Goal: Information Seeking & Learning: Learn about a topic

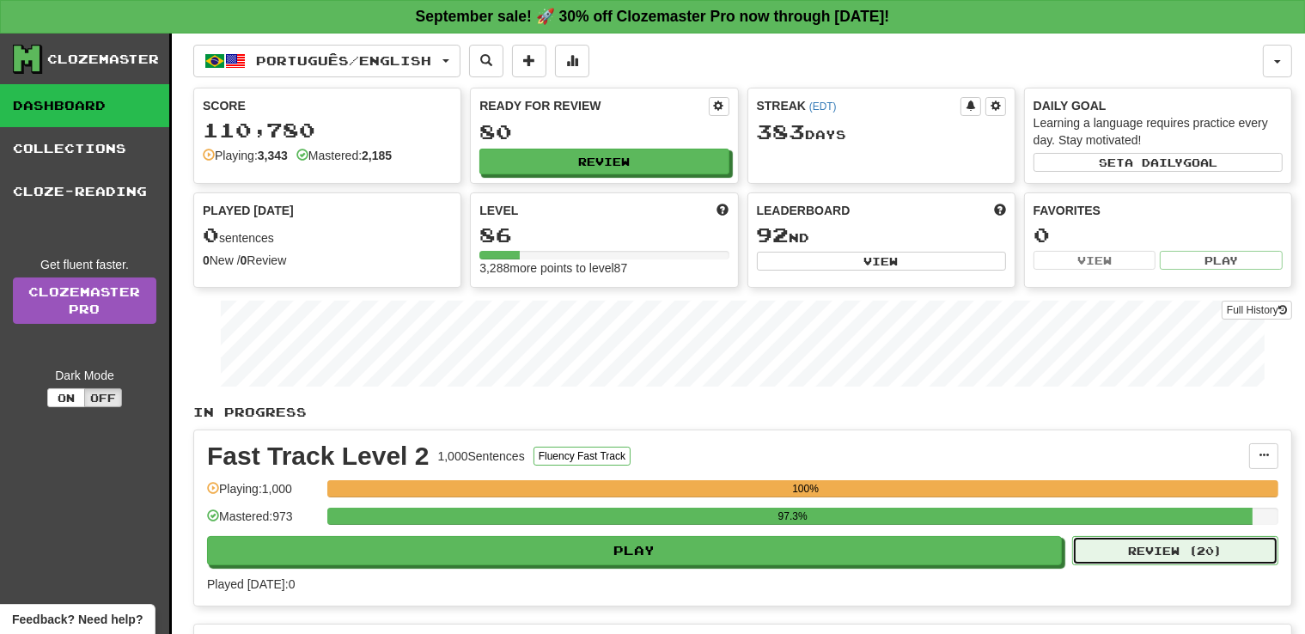
click at [1229, 558] on button "Review ( 20 )" at bounding box center [1175, 550] width 206 height 29
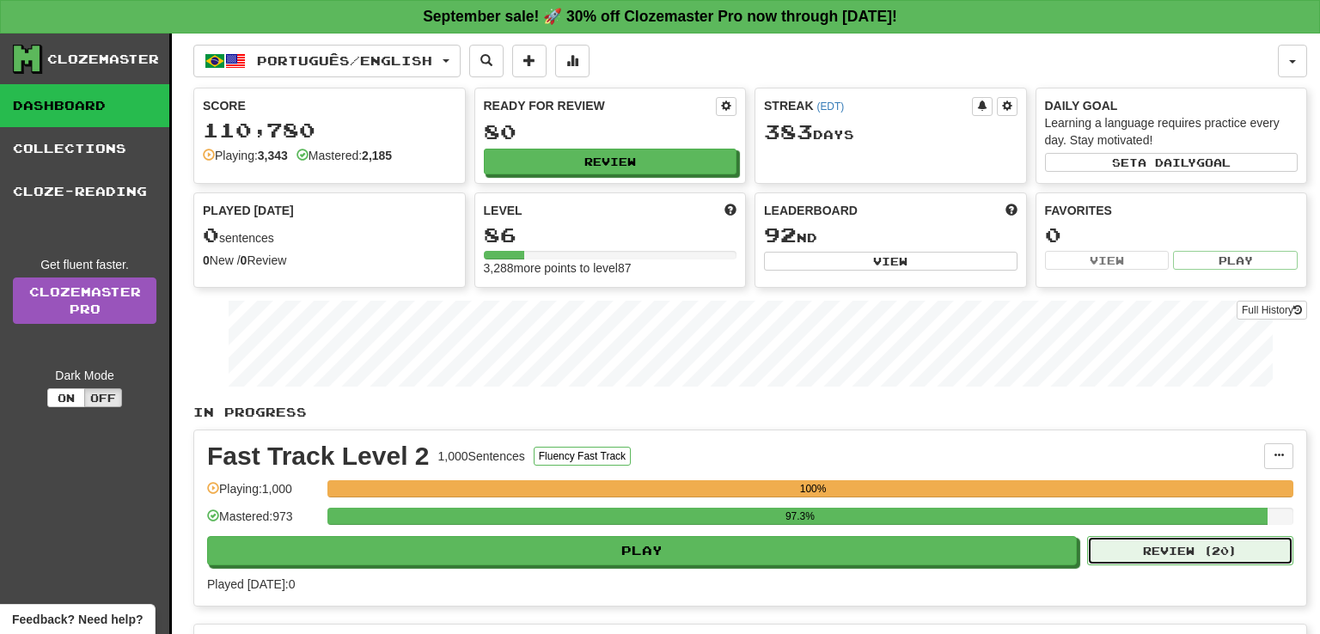
select select "**"
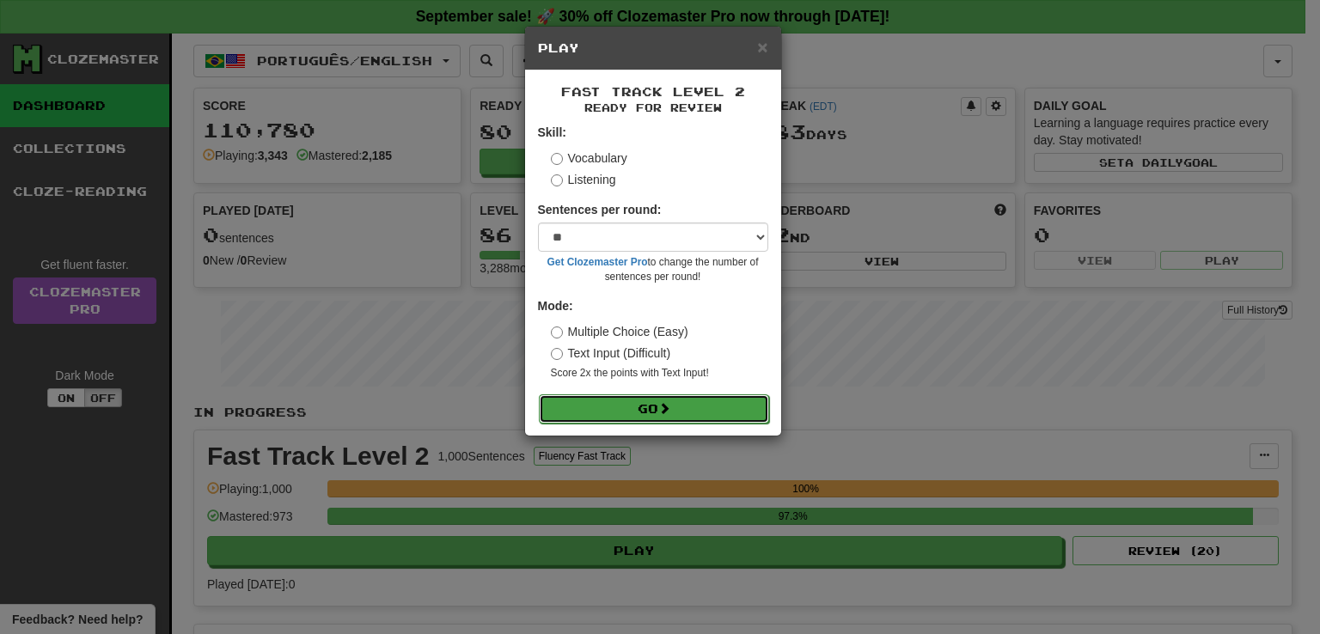
click at [612, 409] on button "Go" at bounding box center [654, 408] width 230 height 29
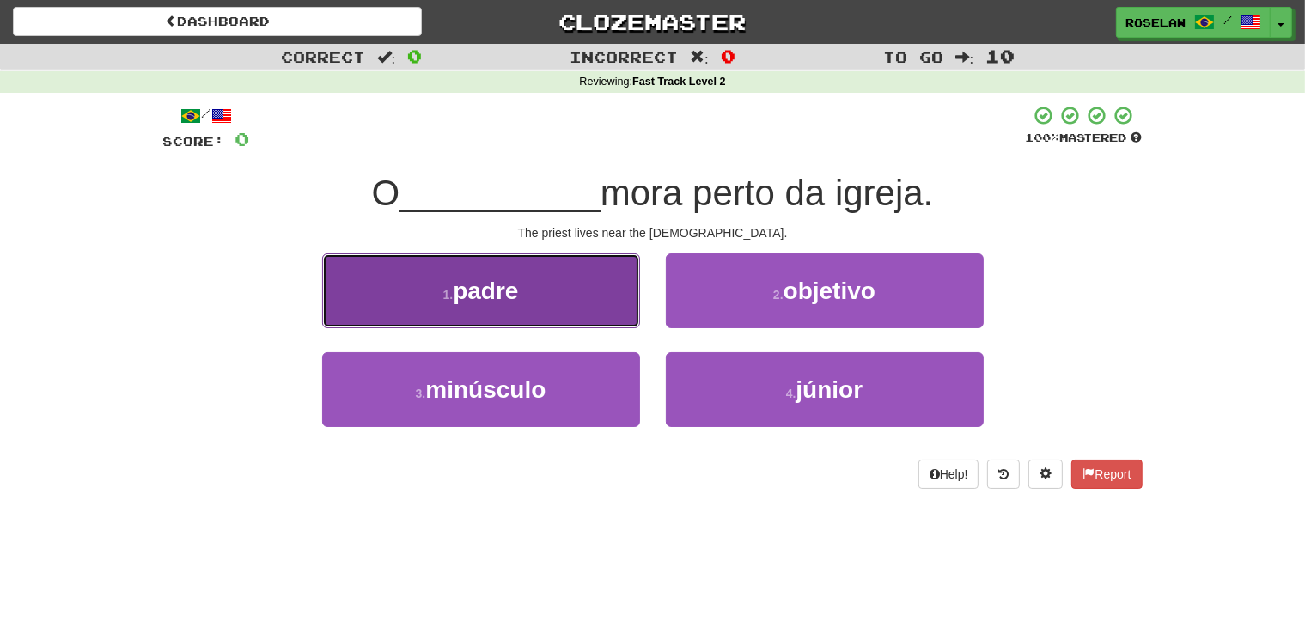
click at [559, 285] on button "1 . padre" at bounding box center [481, 290] width 318 height 75
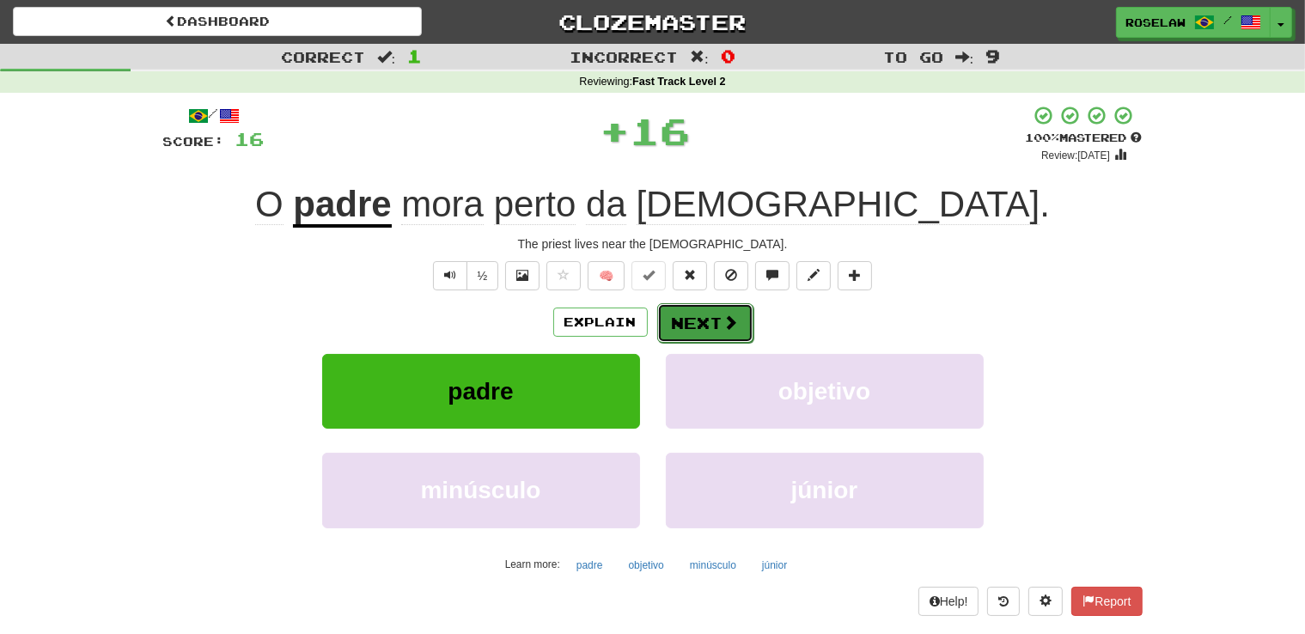
click at [683, 323] on button "Next" at bounding box center [705, 323] width 96 height 40
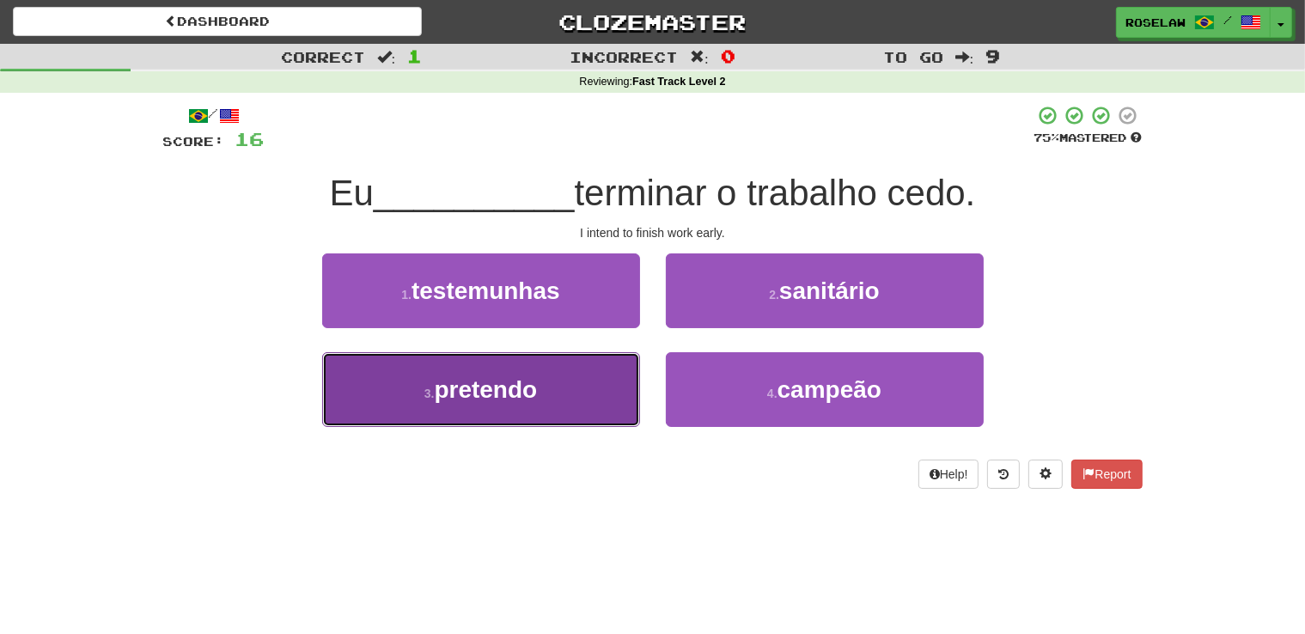
click at [561, 419] on button "3 . pretendo" at bounding box center [481, 389] width 318 height 75
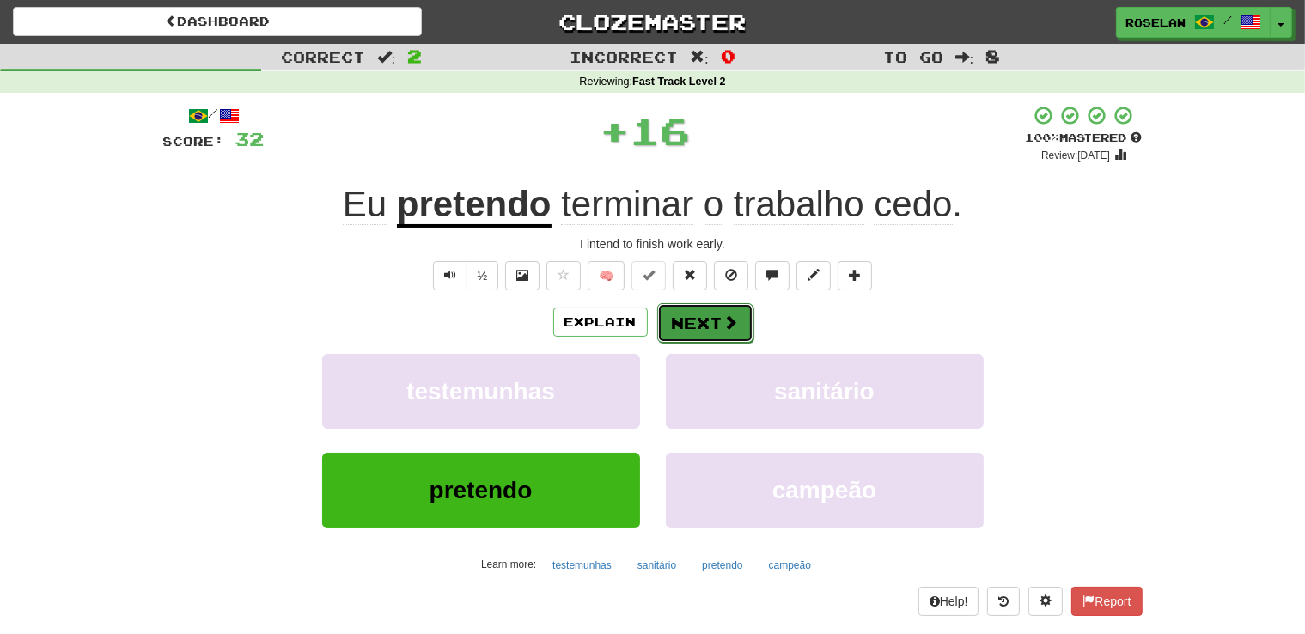
click at [692, 321] on button "Next" at bounding box center [705, 323] width 96 height 40
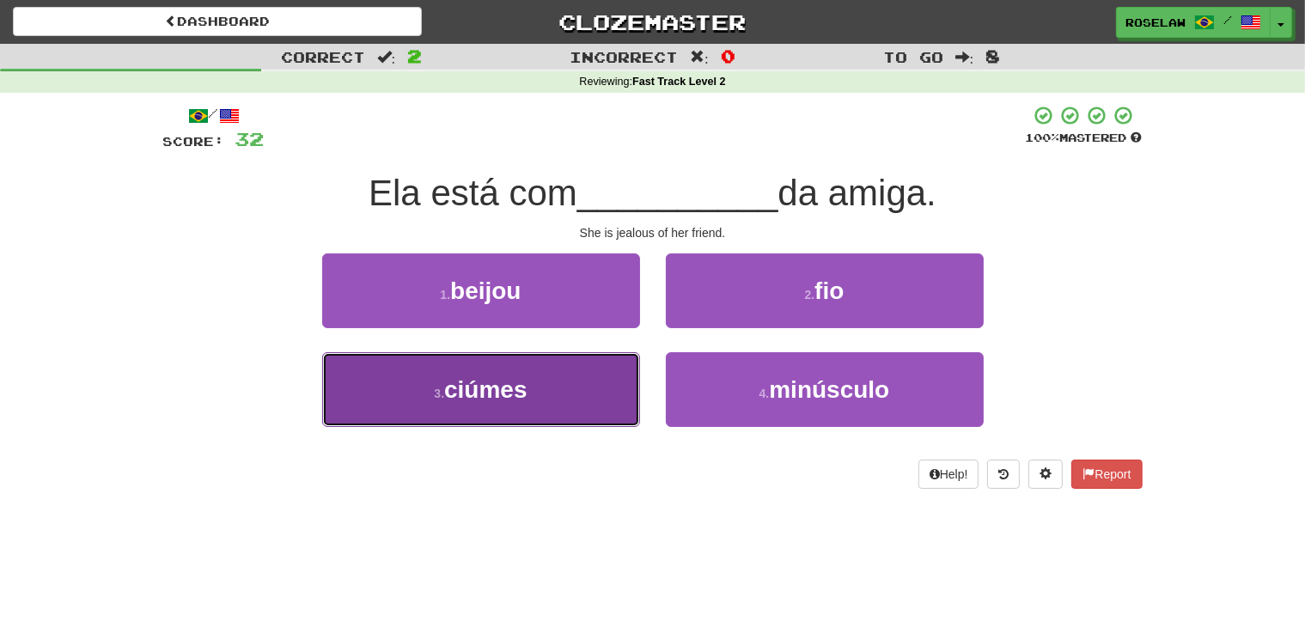
click at [564, 406] on button "3 . ciúmes" at bounding box center [481, 389] width 318 height 75
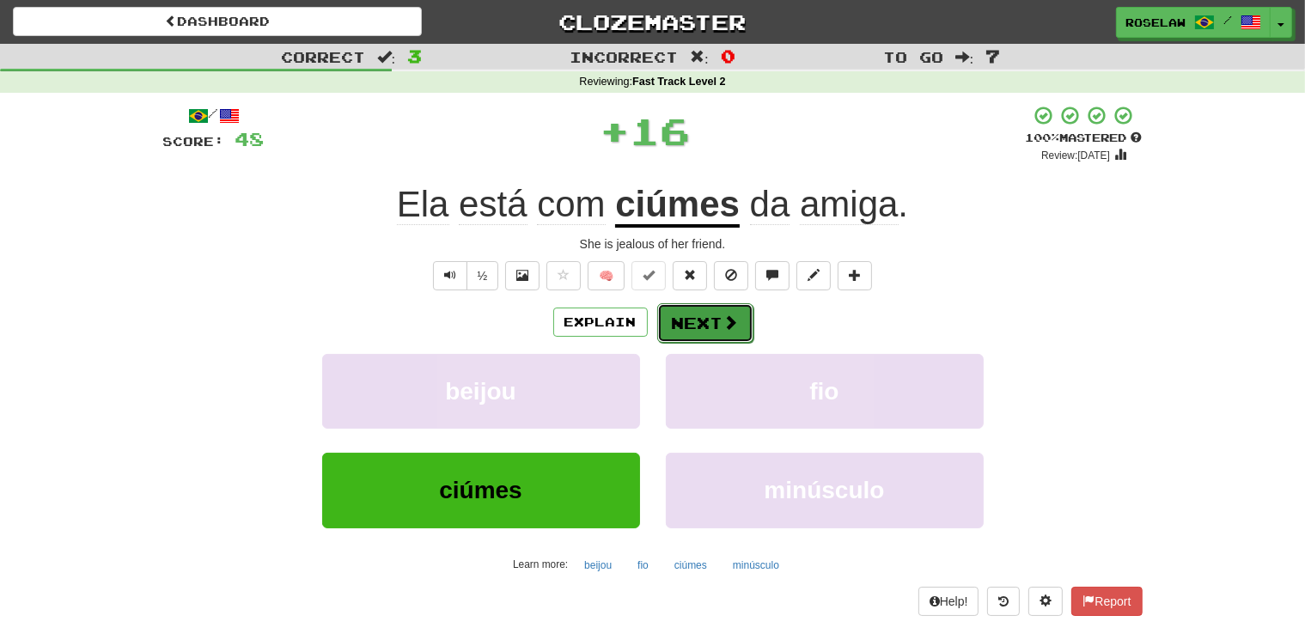
click at [719, 315] on button "Next" at bounding box center [705, 323] width 96 height 40
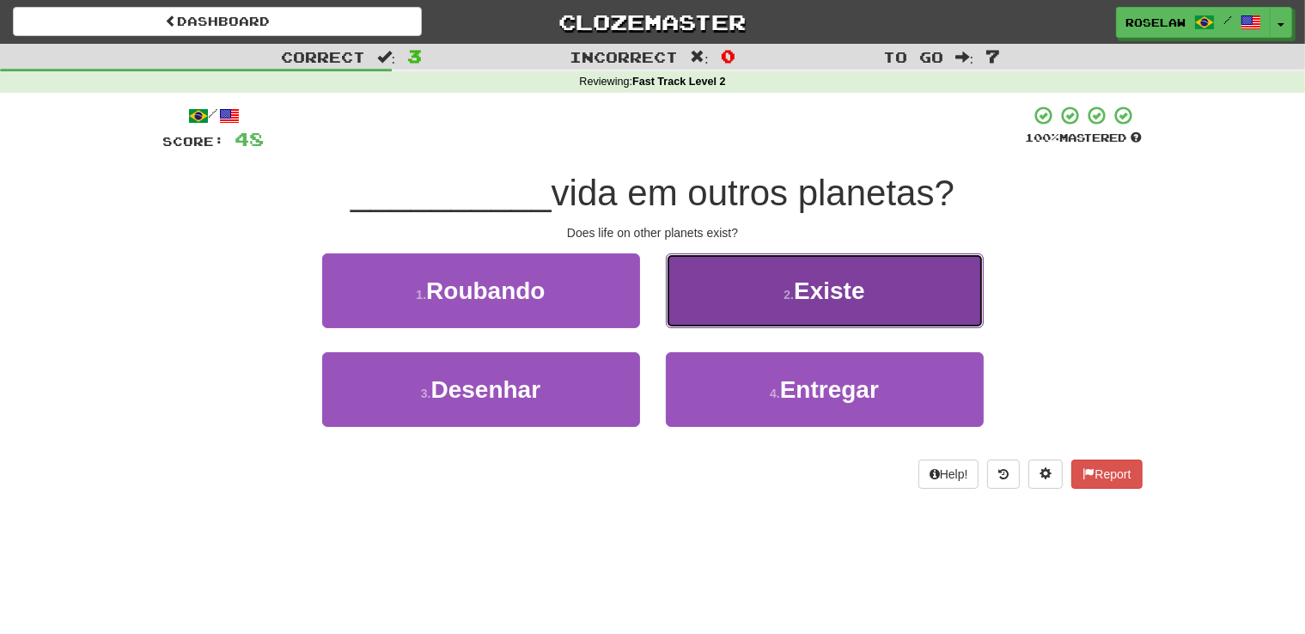
click at [762, 308] on button "2 . Existe" at bounding box center [825, 290] width 318 height 75
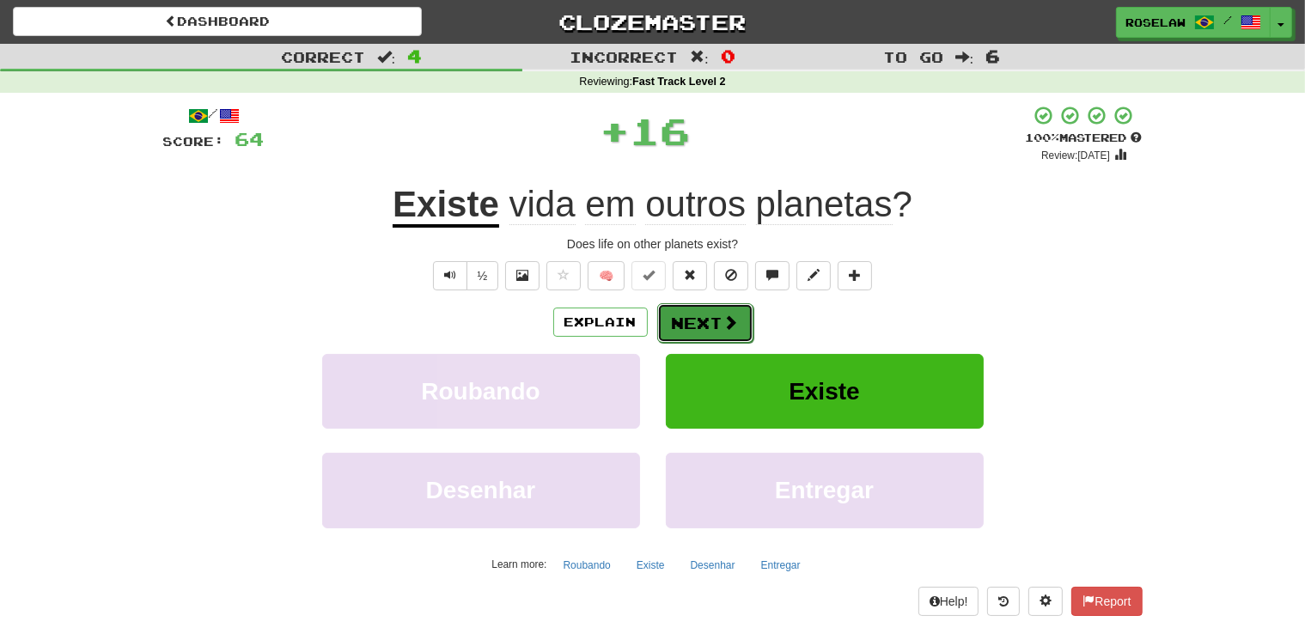
click at [692, 322] on button "Next" at bounding box center [705, 323] width 96 height 40
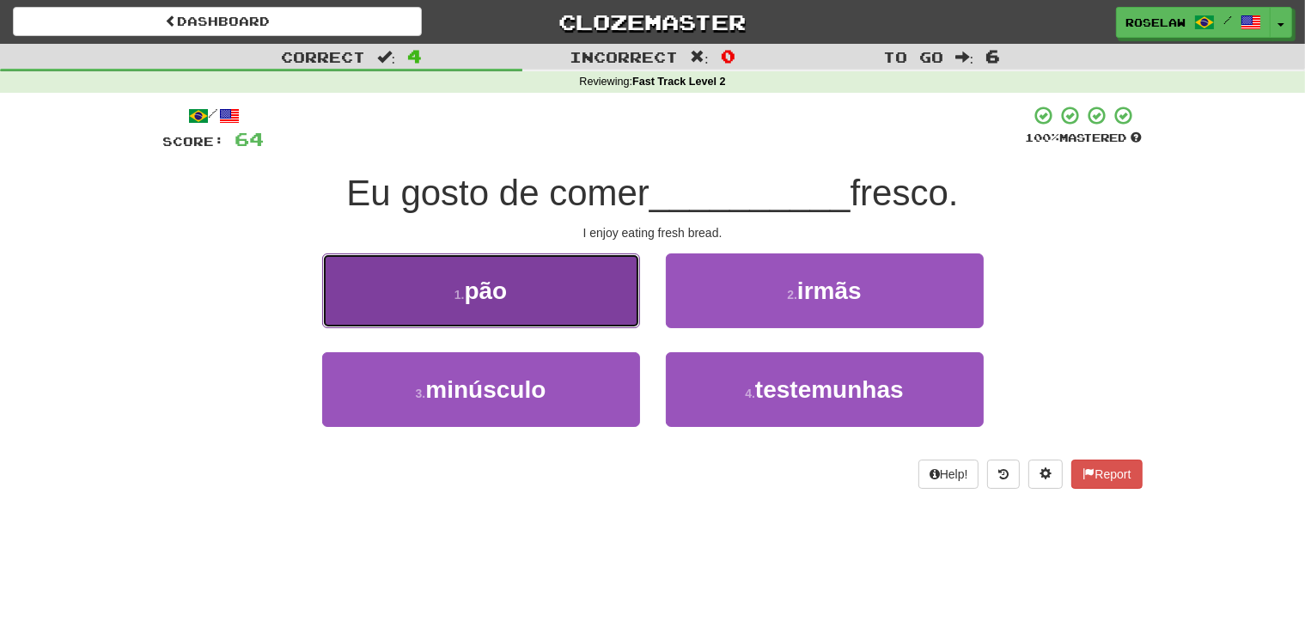
click at [583, 293] on button "1 . pão" at bounding box center [481, 290] width 318 height 75
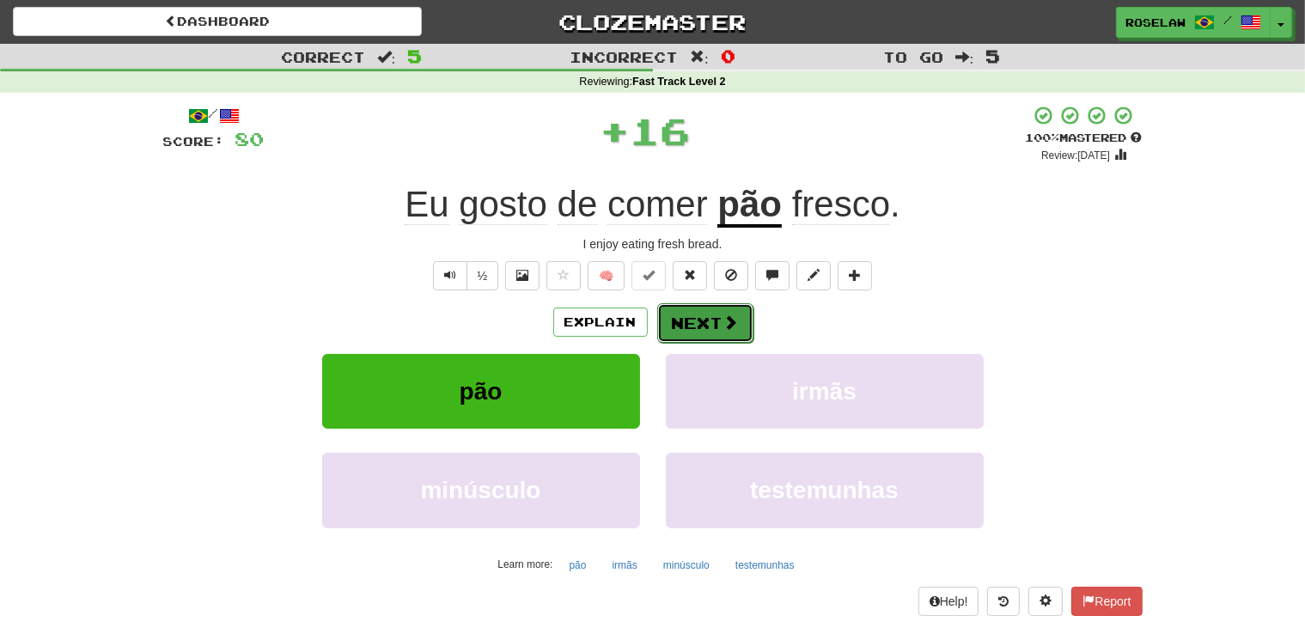
click at [674, 317] on button "Next" at bounding box center [705, 323] width 96 height 40
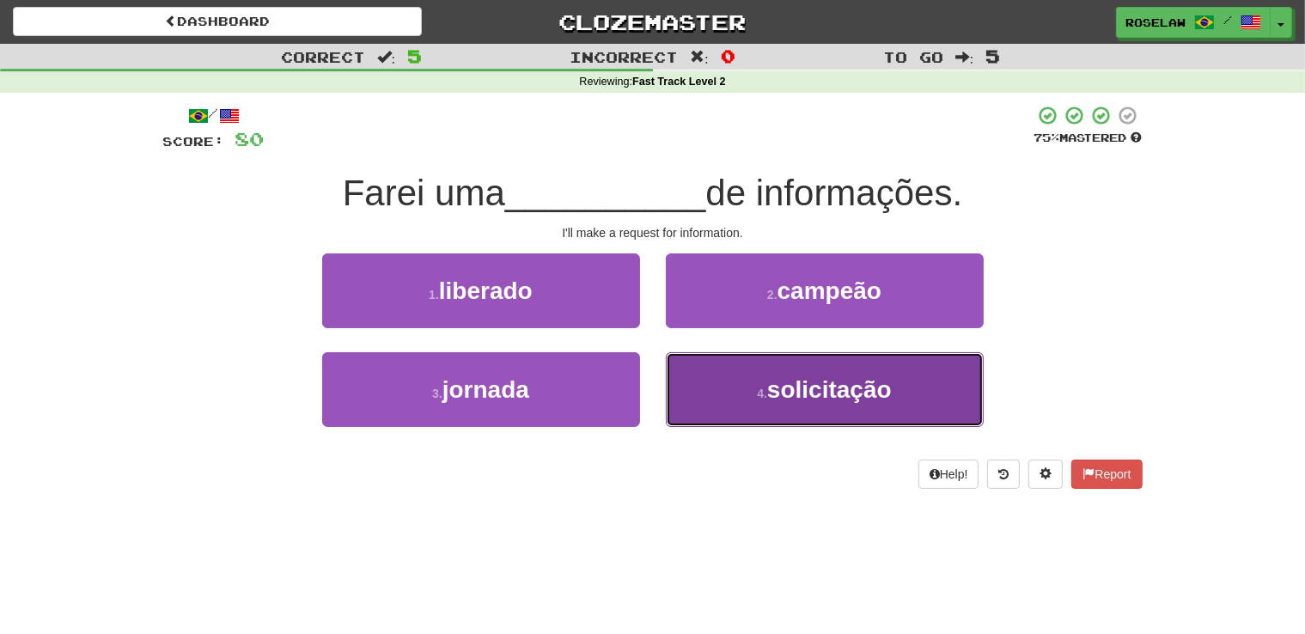
click at [748, 406] on button "4 . solicitação" at bounding box center [825, 389] width 318 height 75
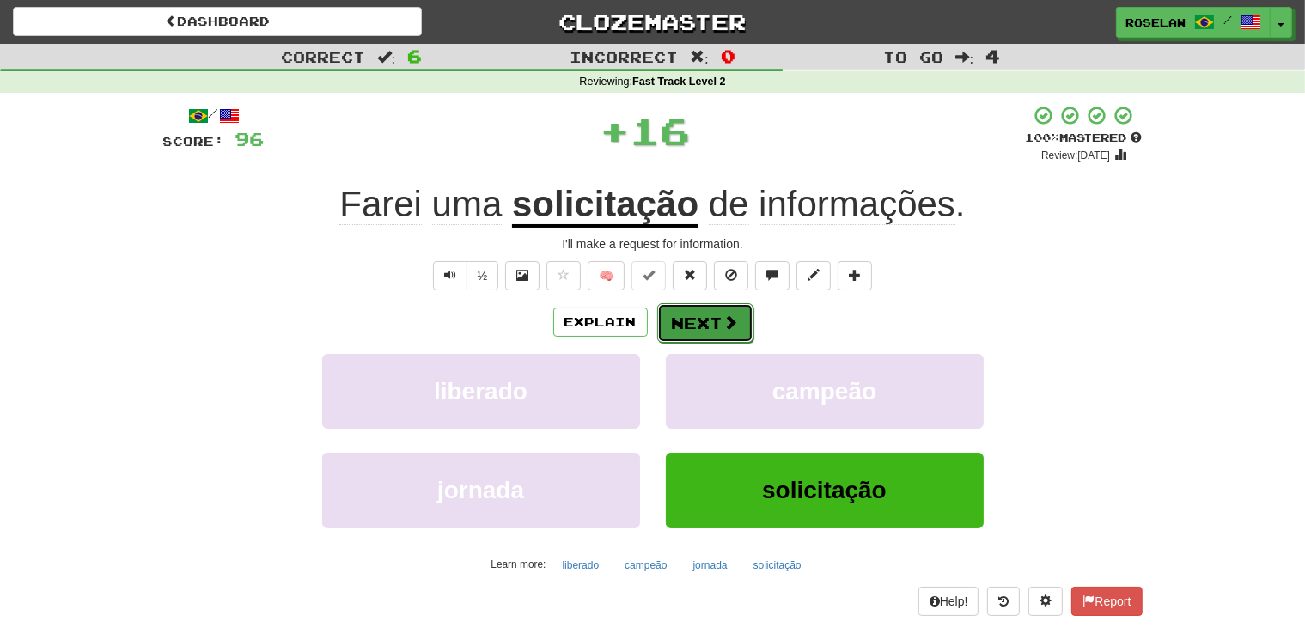
click at [692, 316] on button "Next" at bounding box center [705, 323] width 96 height 40
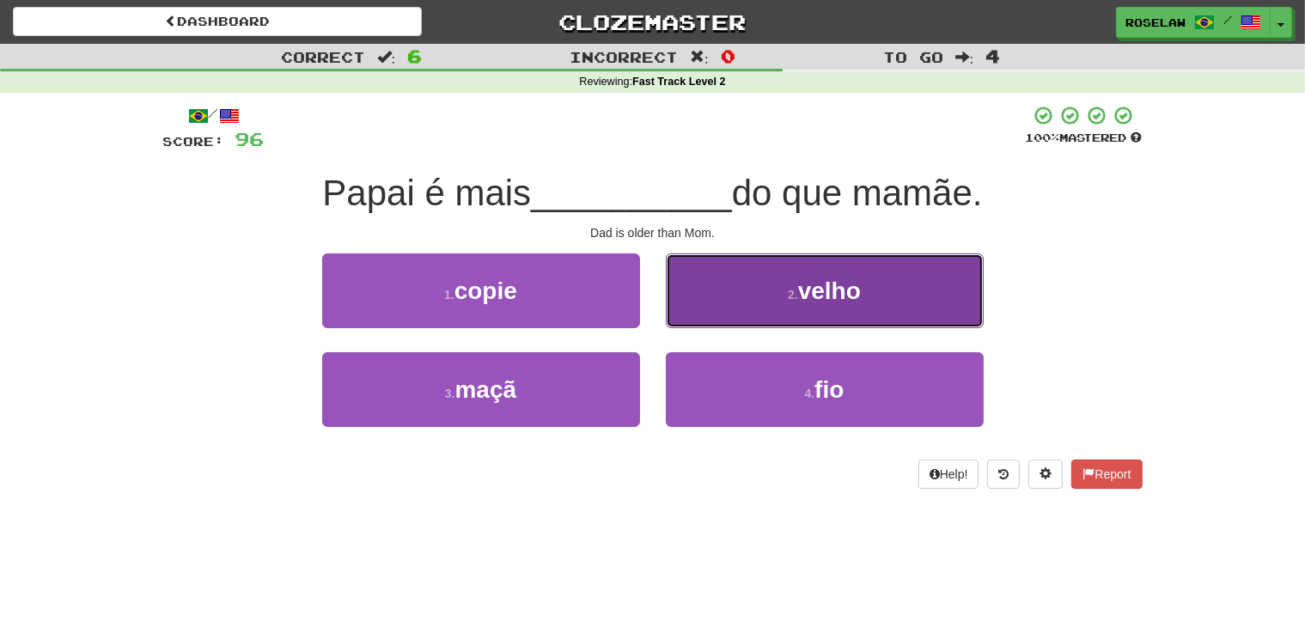
click at [743, 284] on button "2 . velho" at bounding box center [825, 290] width 318 height 75
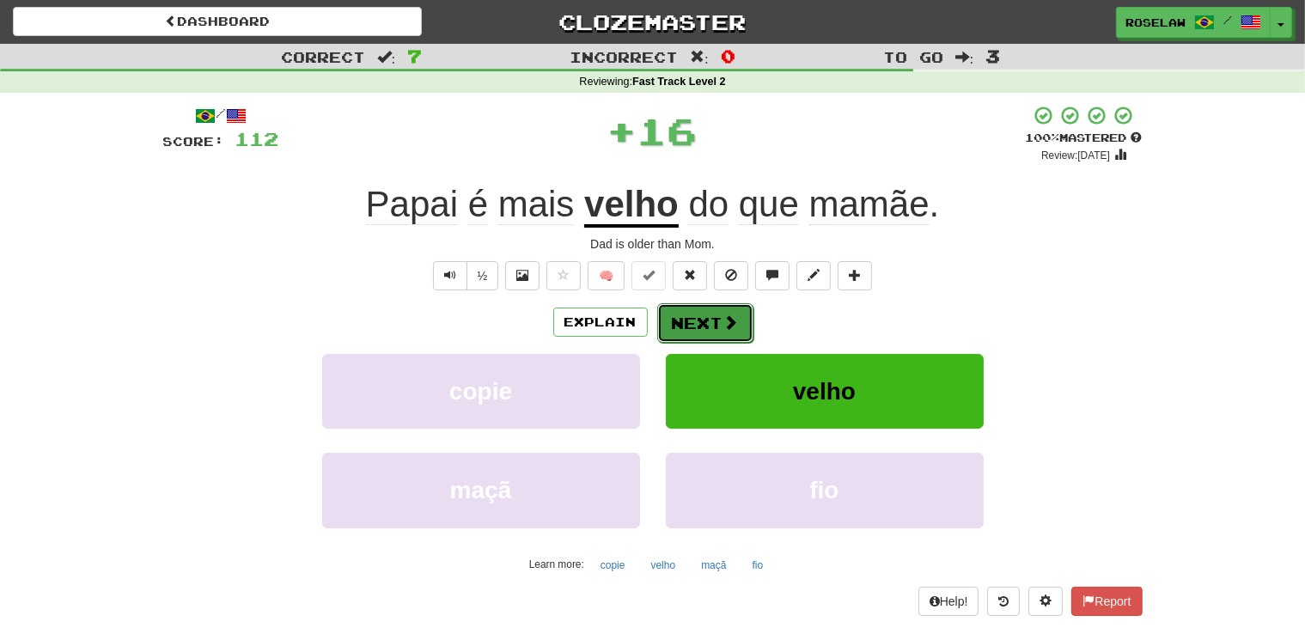
click at [682, 317] on button "Next" at bounding box center [705, 323] width 96 height 40
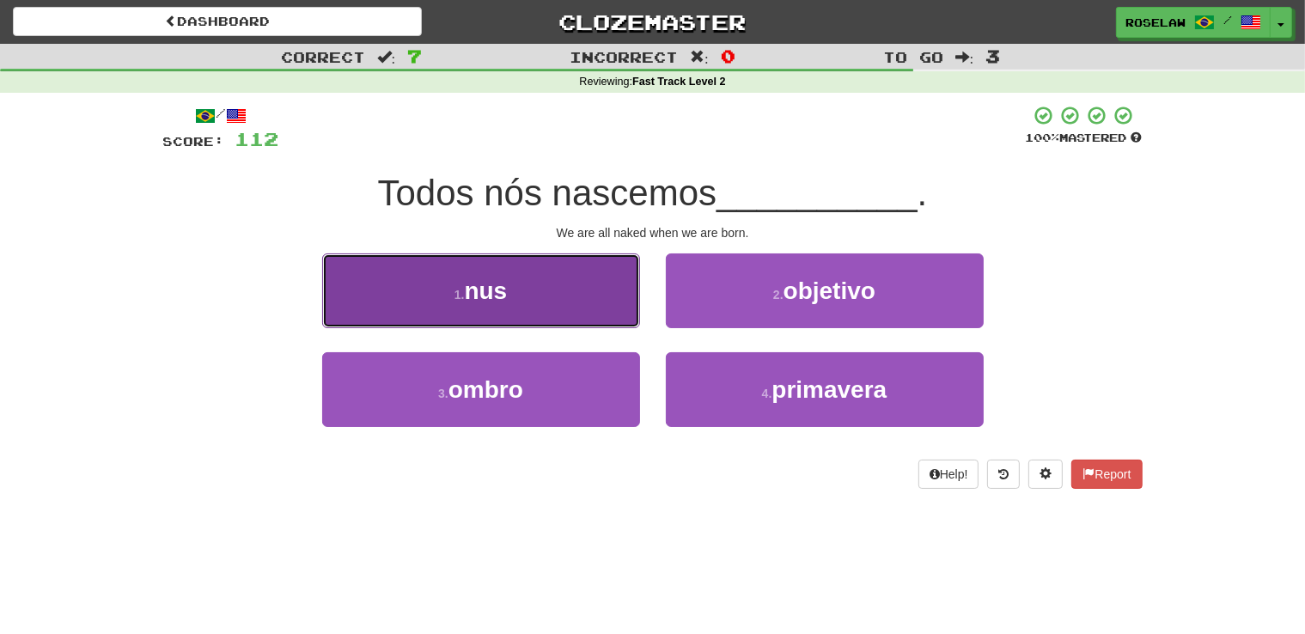
click at [564, 300] on button "1 . nus" at bounding box center [481, 290] width 318 height 75
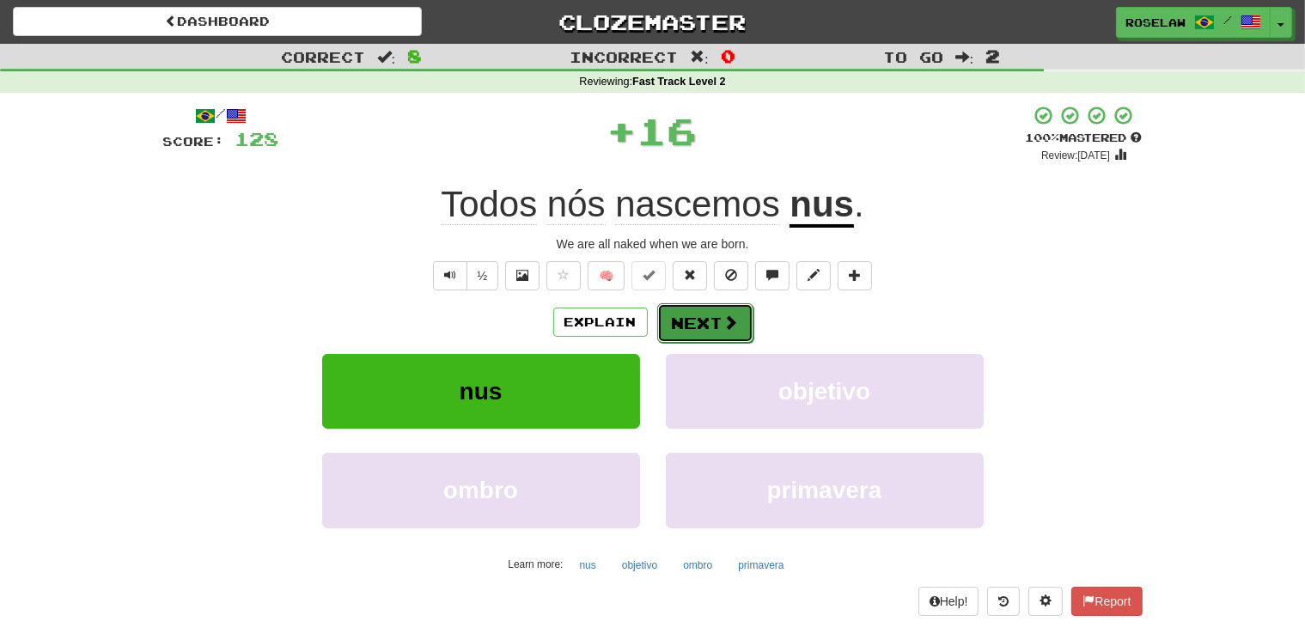
click at [682, 314] on button "Next" at bounding box center [705, 323] width 96 height 40
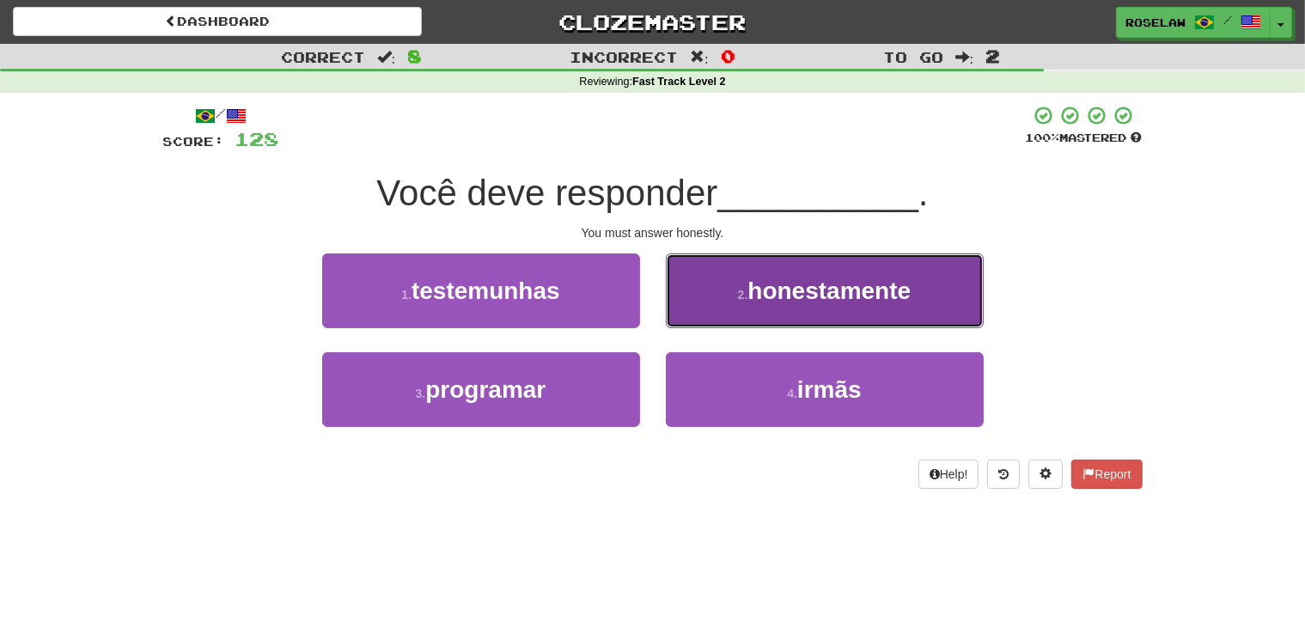
click at [753, 283] on span "honestamente" at bounding box center [828, 291] width 163 height 27
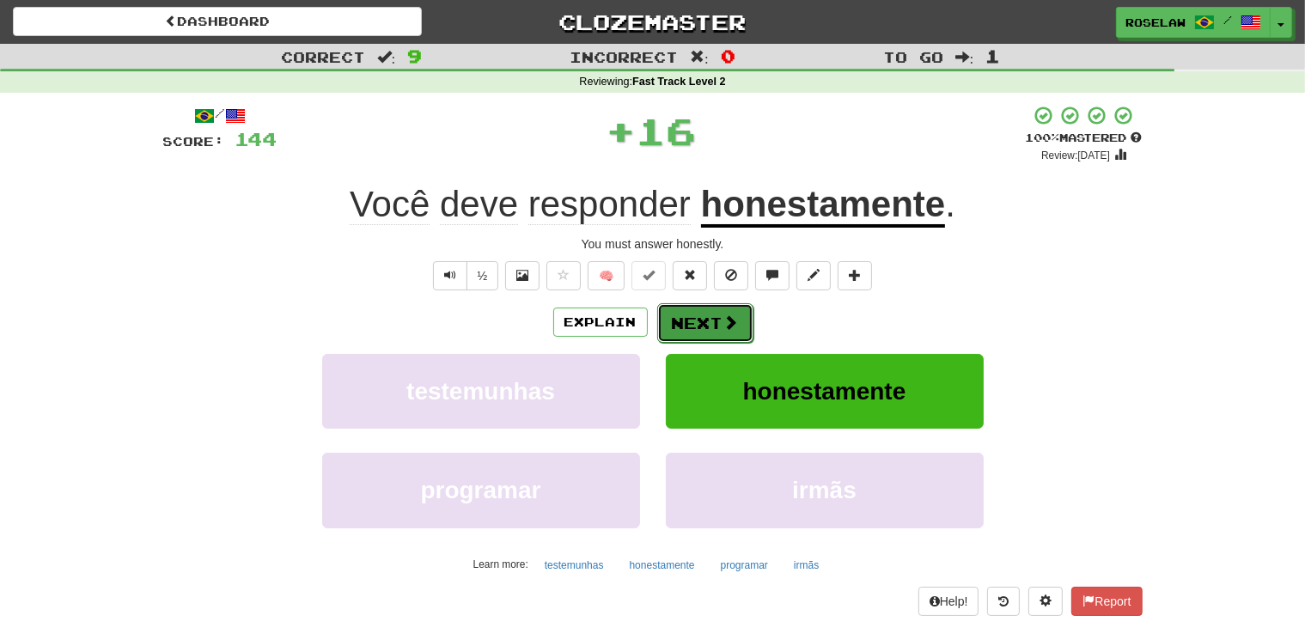
click at [693, 324] on button "Next" at bounding box center [705, 323] width 96 height 40
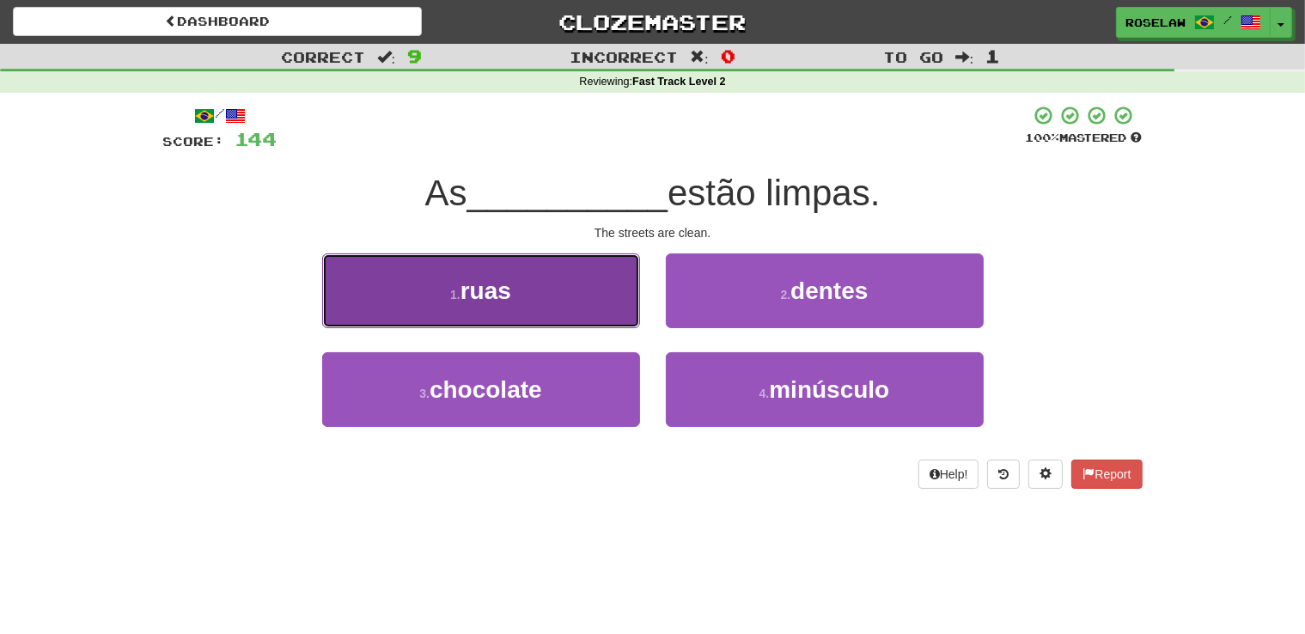
click at [585, 295] on button "1 . ruas" at bounding box center [481, 290] width 318 height 75
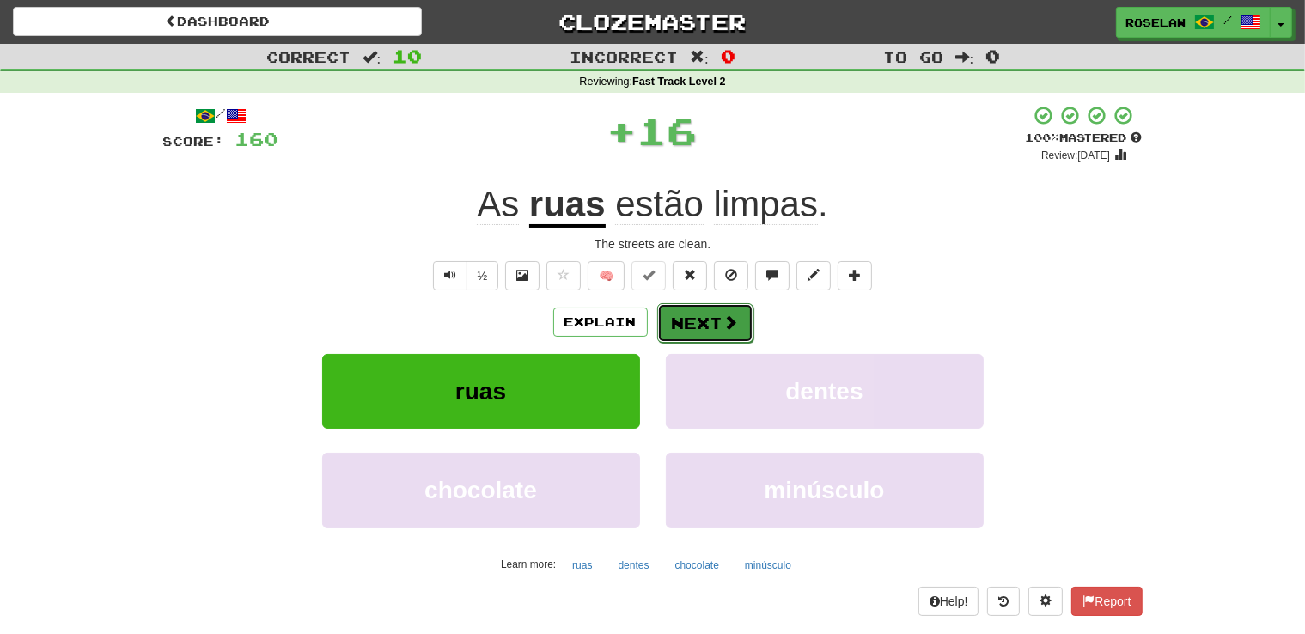
click at [694, 323] on button "Next" at bounding box center [705, 323] width 96 height 40
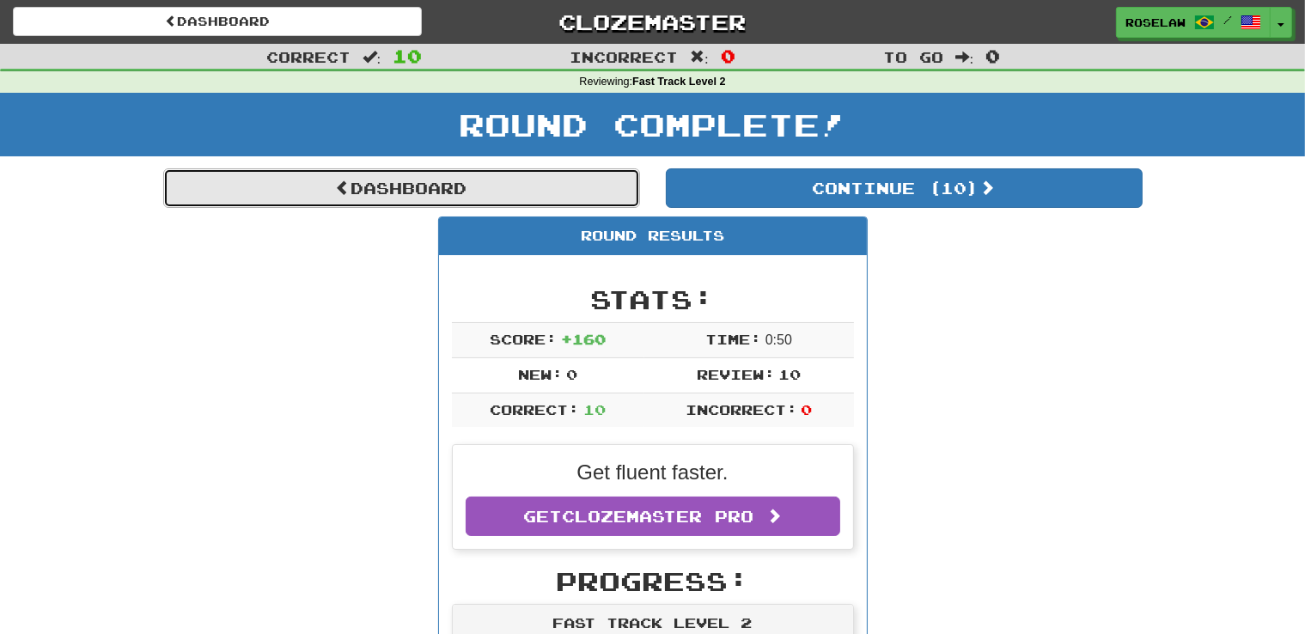
click at [510, 194] on link "Dashboard" at bounding box center [401, 188] width 477 height 40
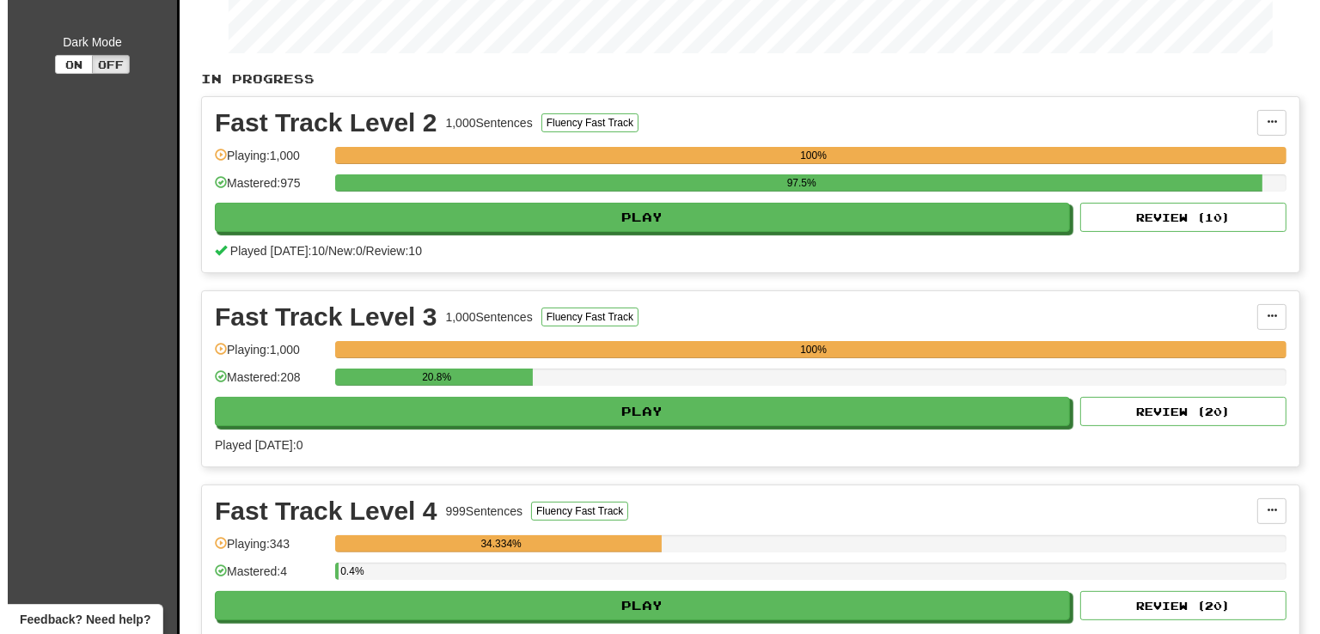
scroll to position [335, 0]
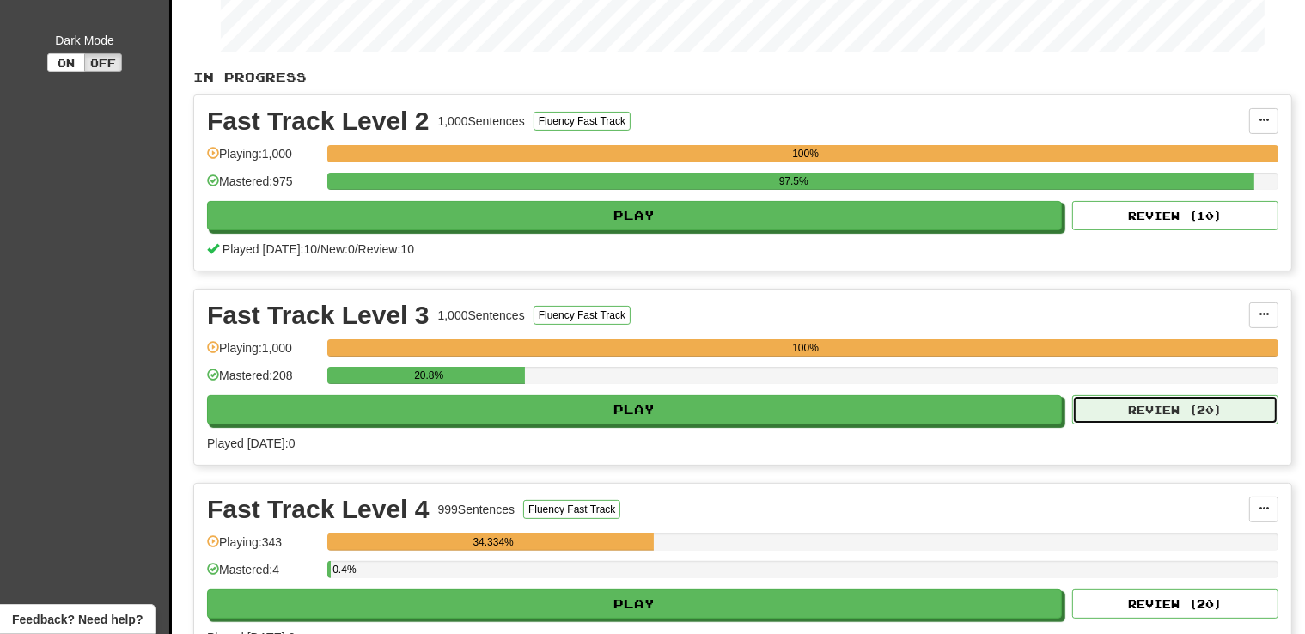
click at [1202, 413] on button "Review ( 20 )" at bounding box center [1175, 409] width 206 height 29
select select "**"
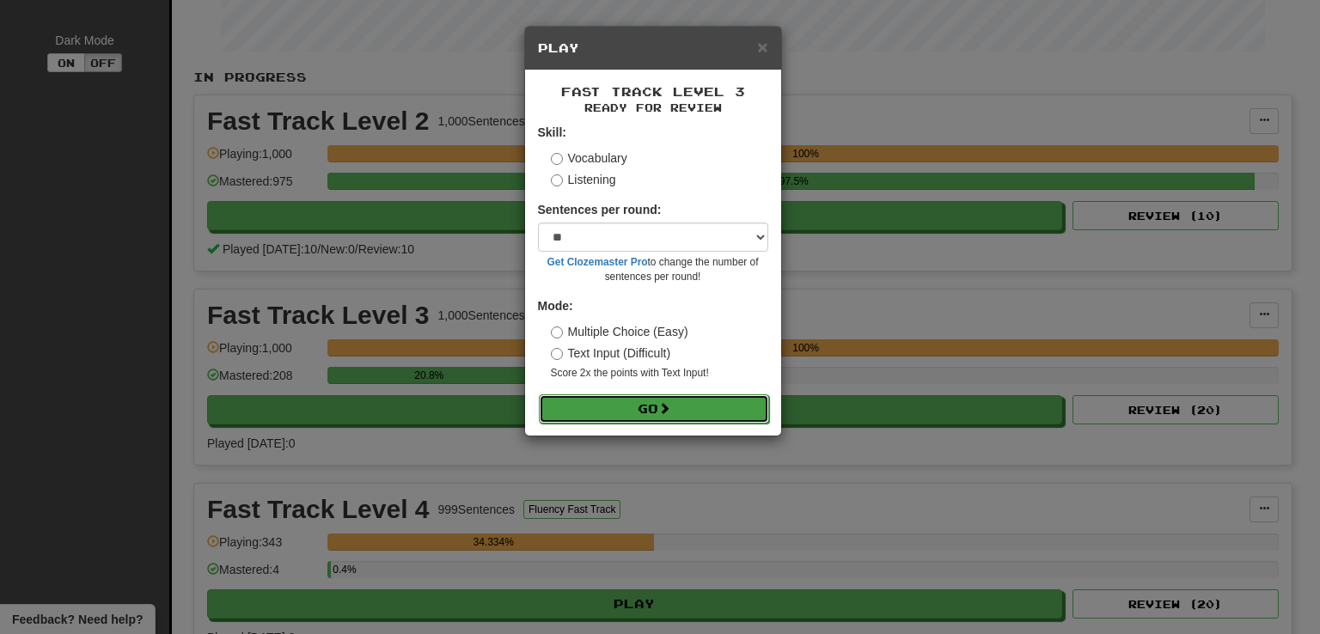
click at [637, 408] on button "Go" at bounding box center [654, 408] width 230 height 29
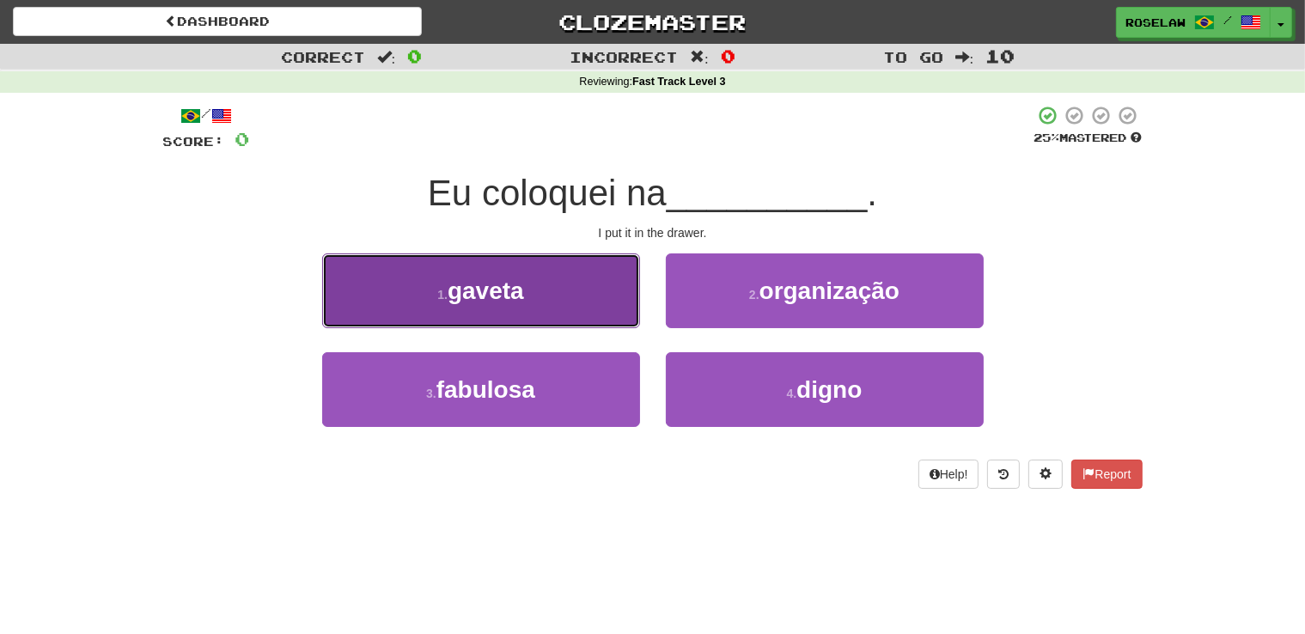
click at [591, 287] on button "1 . gaveta" at bounding box center [481, 290] width 318 height 75
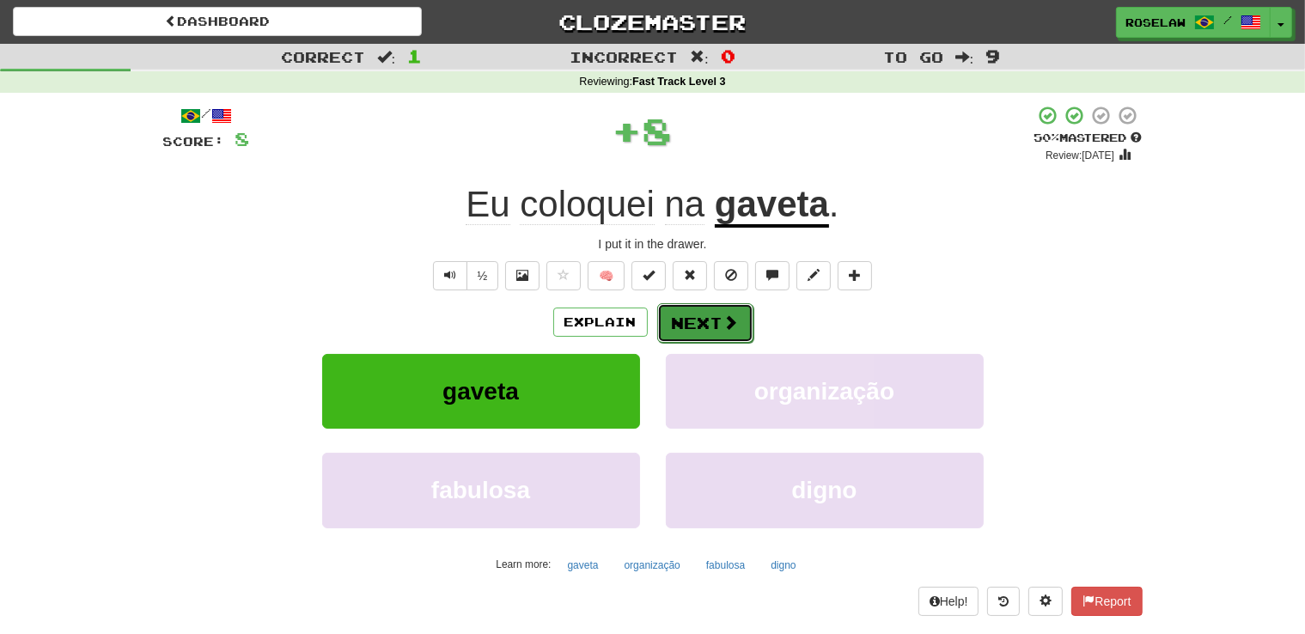
click at [686, 326] on button "Next" at bounding box center [705, 323] width 96 height 40
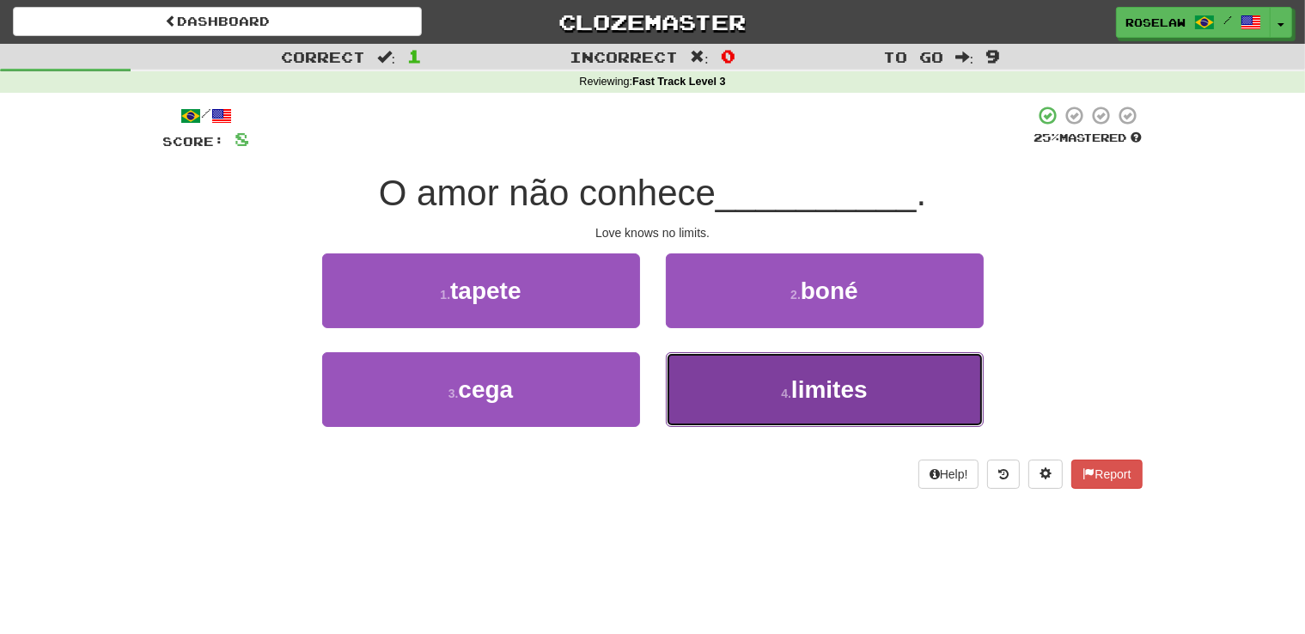
click at [747, 404] on button "4 . limites" at bounding box center [825, 389] width 318 height 75
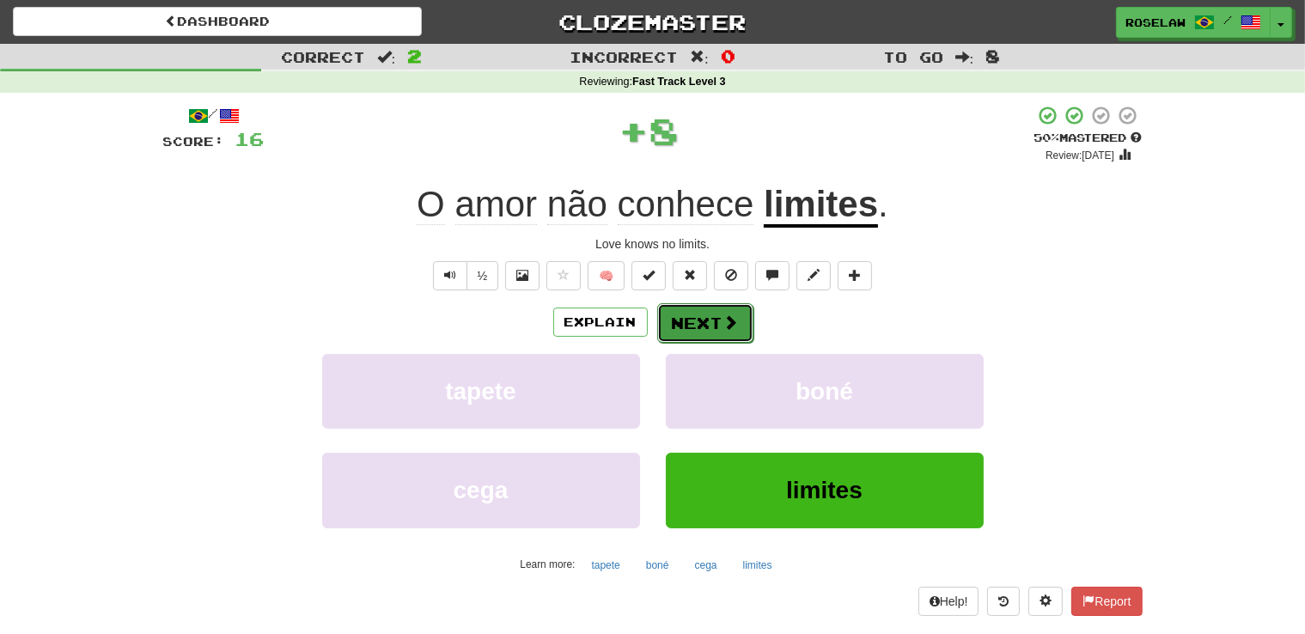
click at [686, 314] on button "Next" at bounding box center [705, 323] width 96 height 40
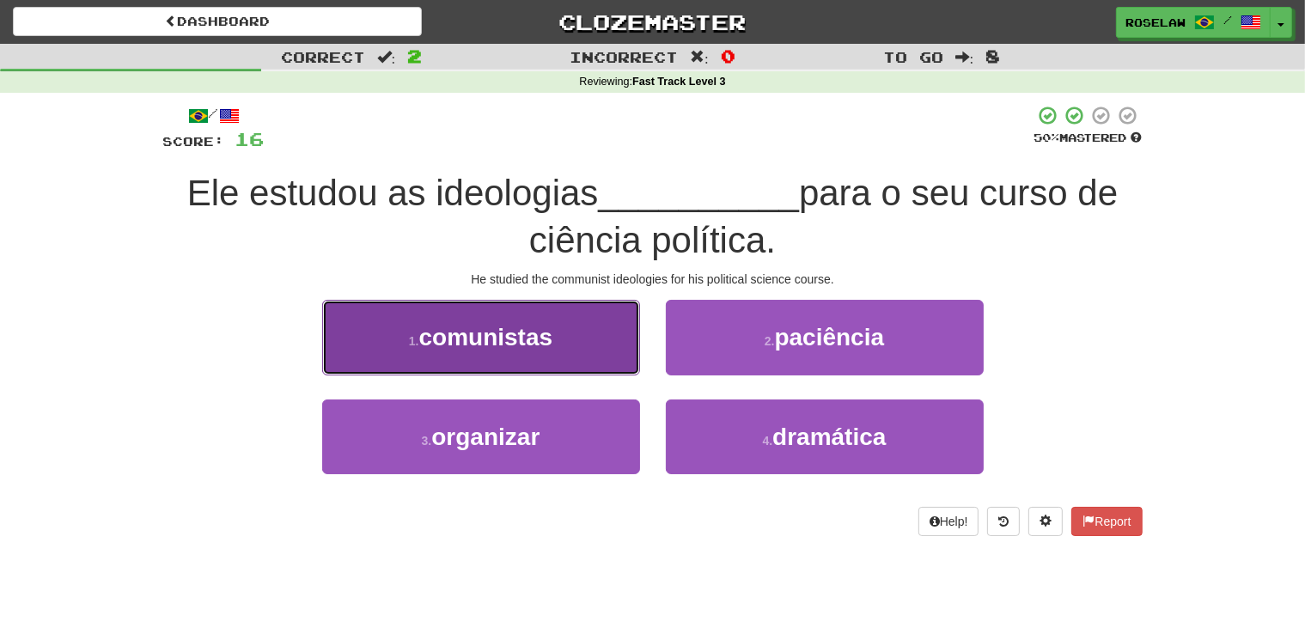
click at [570, 345] on button "1 . comunistas" at bounding box center [481, 337] width 318 height 75
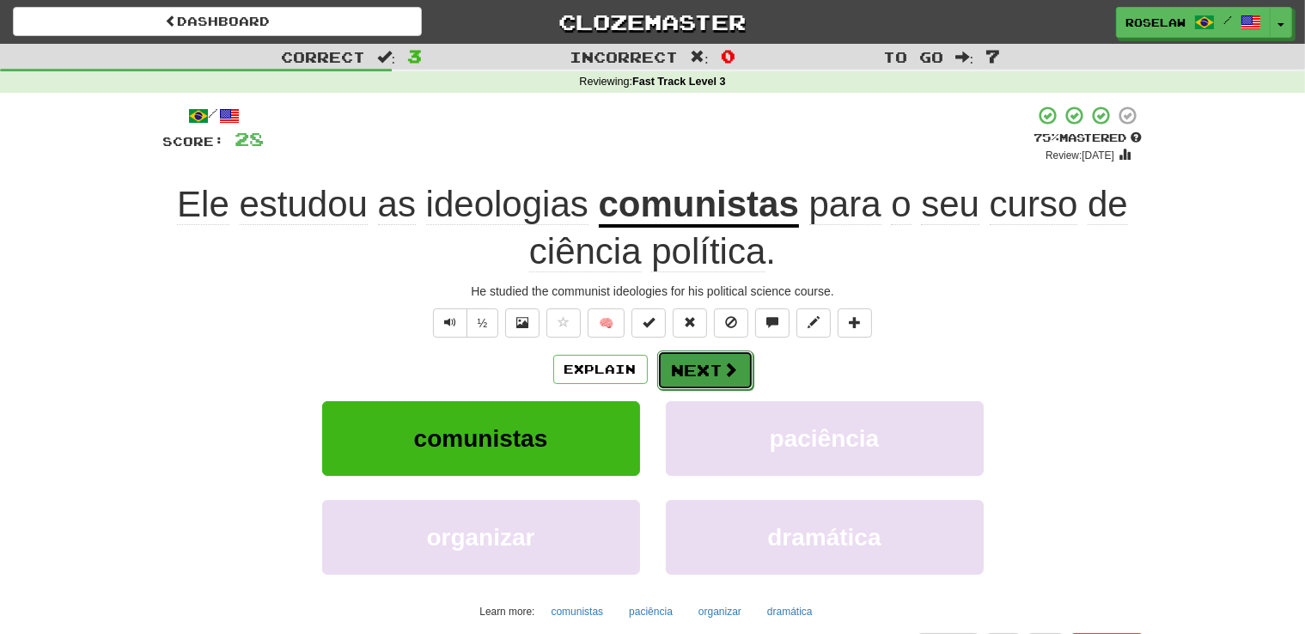
click at [692, 367] on button "Next" at bounding box center [705, 371] width 96 height 40
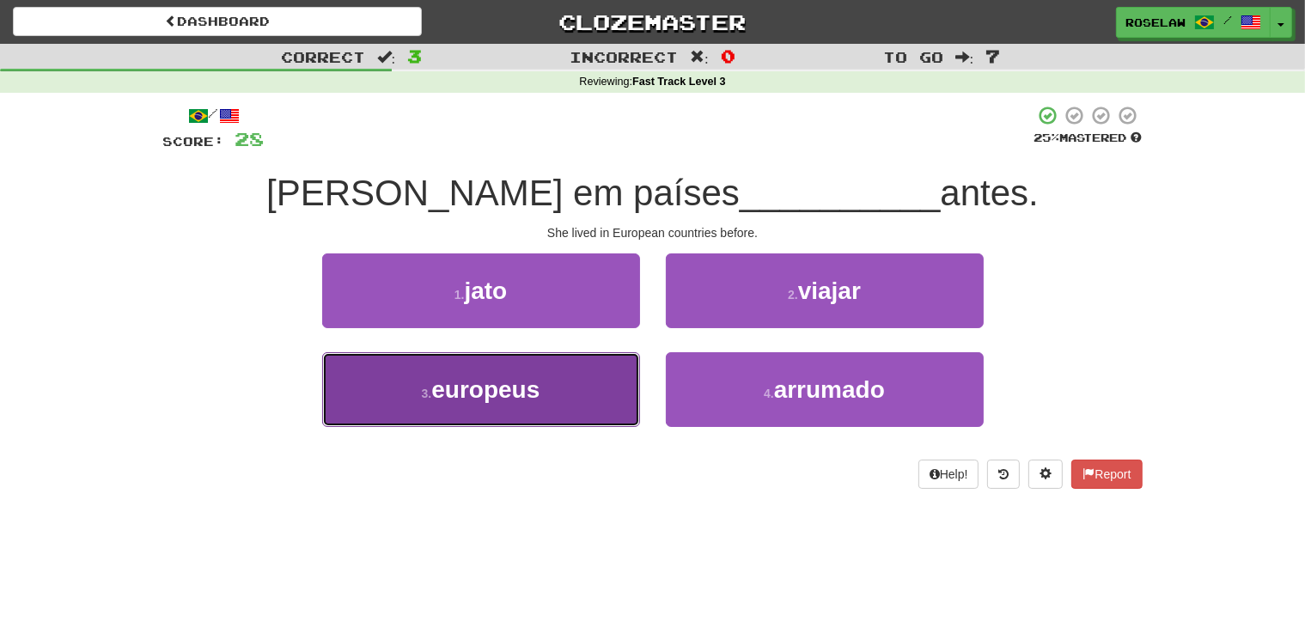
click at [562, 411] on button "3 . europeus" at bounding box center [481, 389] width 318 height 75
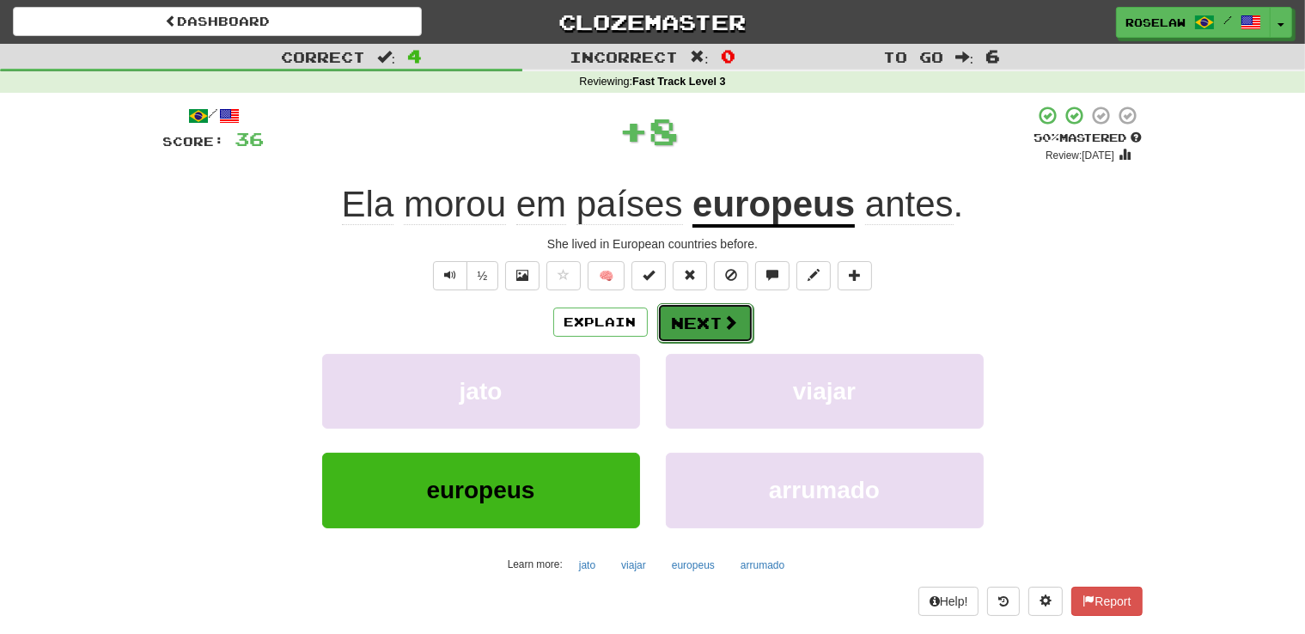
click at [694, 320] on button "Next" at bounding box center [705, 323] width 96 height 40
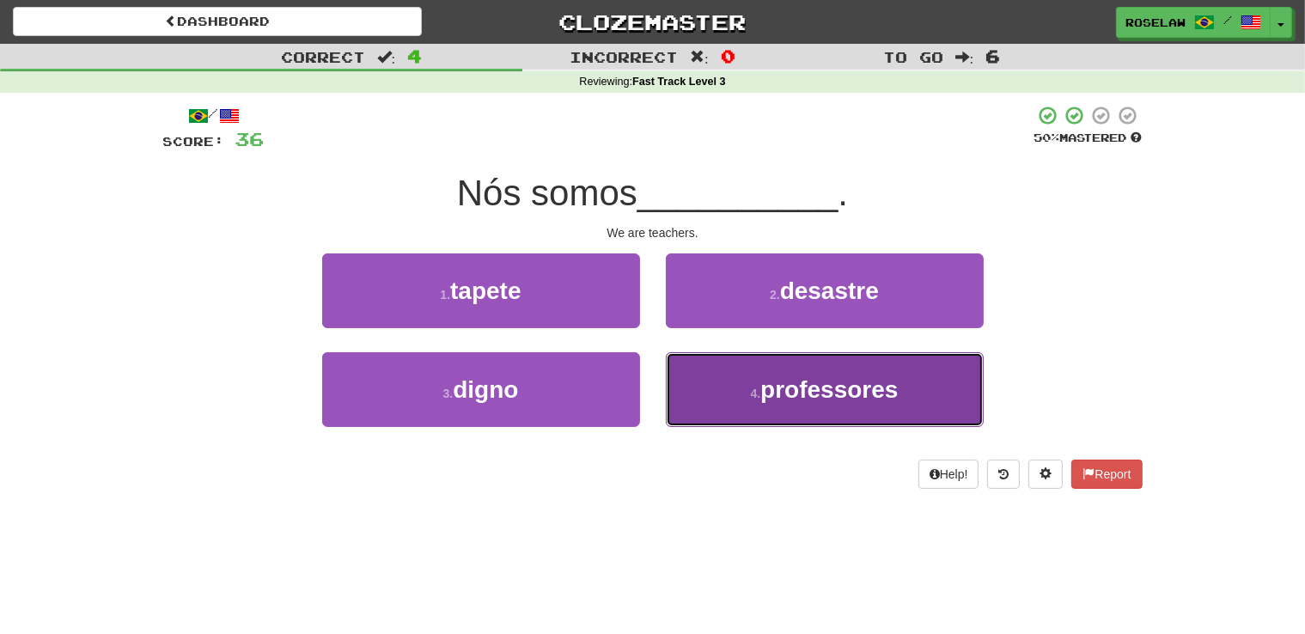
click at [744, 402] on button "4 . professores" at bounding box center [825, 389] width 318 height 75
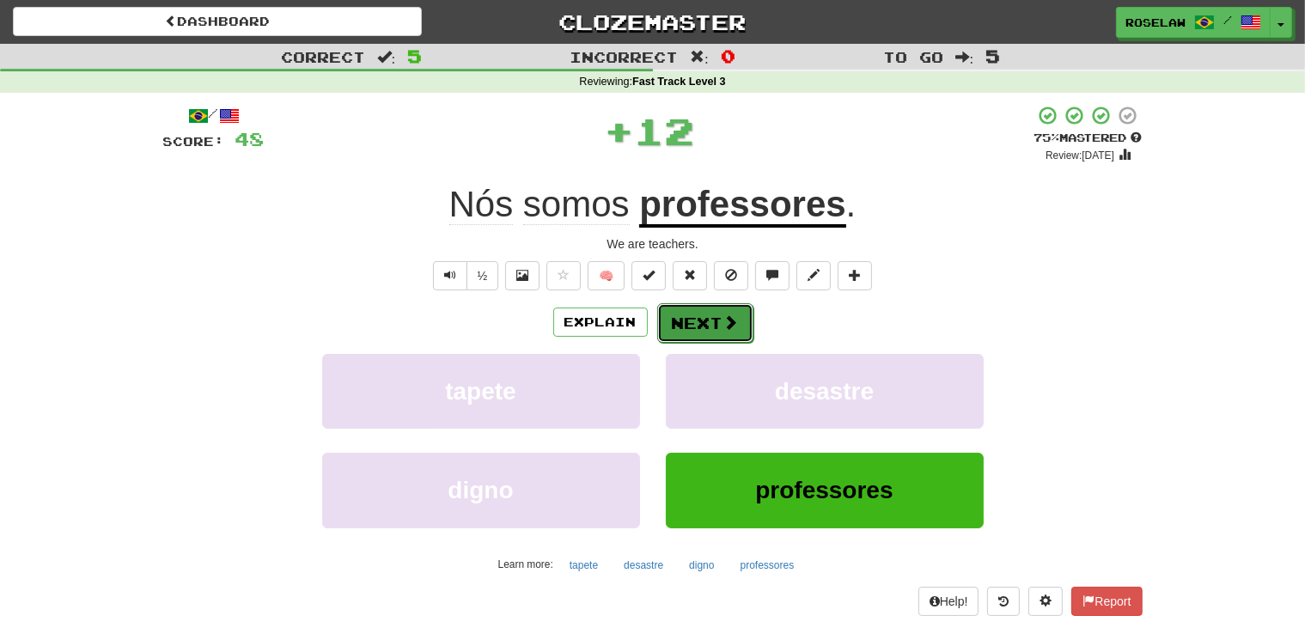
click at [705, 314] on button "Next" at bounding box center [705, 323] width 96 height 40
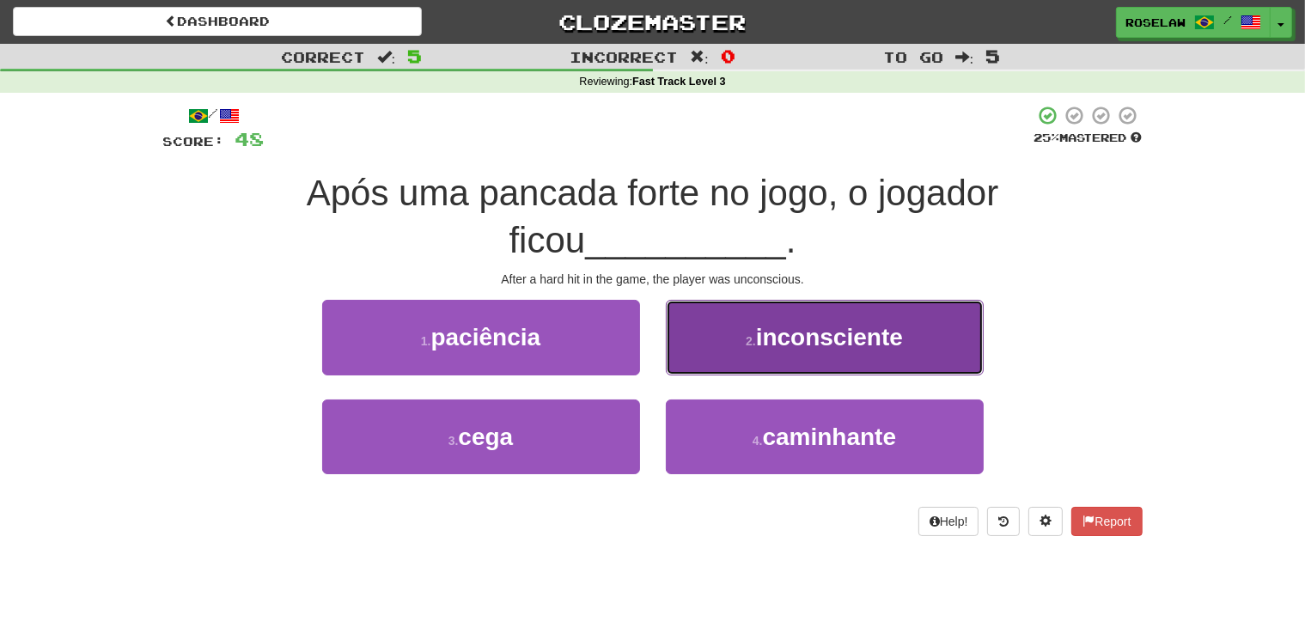
click at [720, 336] on button "2 . inconsciente" at bounding box center [825, 337] width 318 height 75
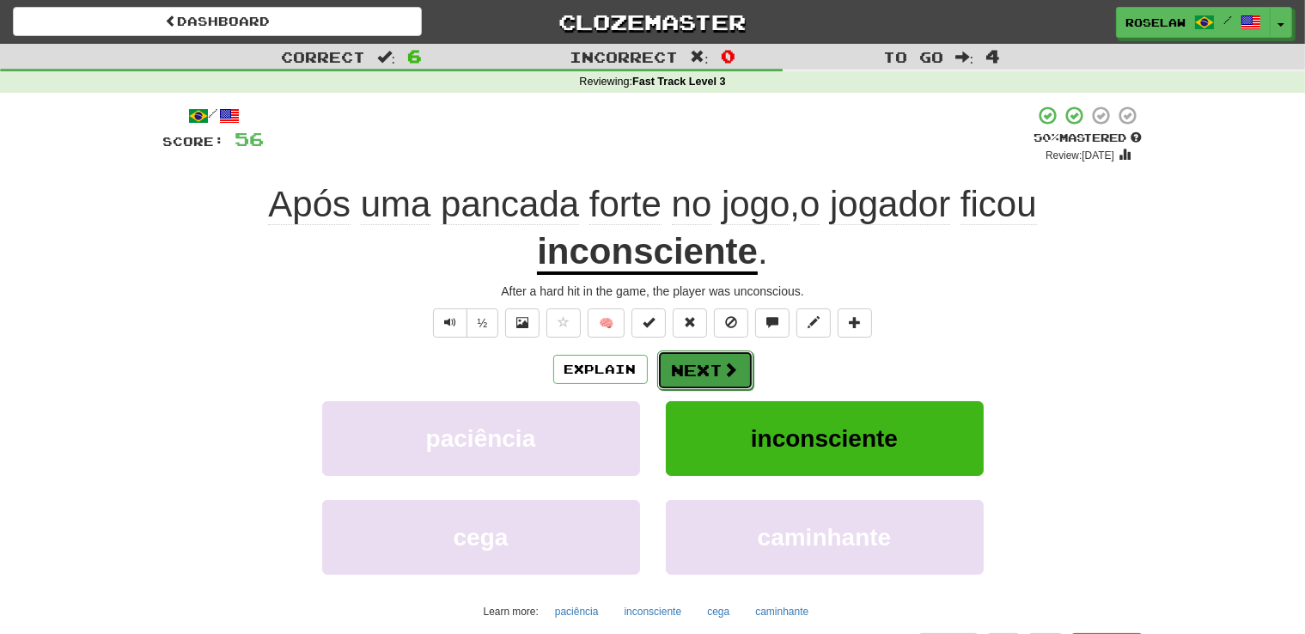
click at [687, 375] on button "Next" at bounding box center [705, 371] width 96 height 40
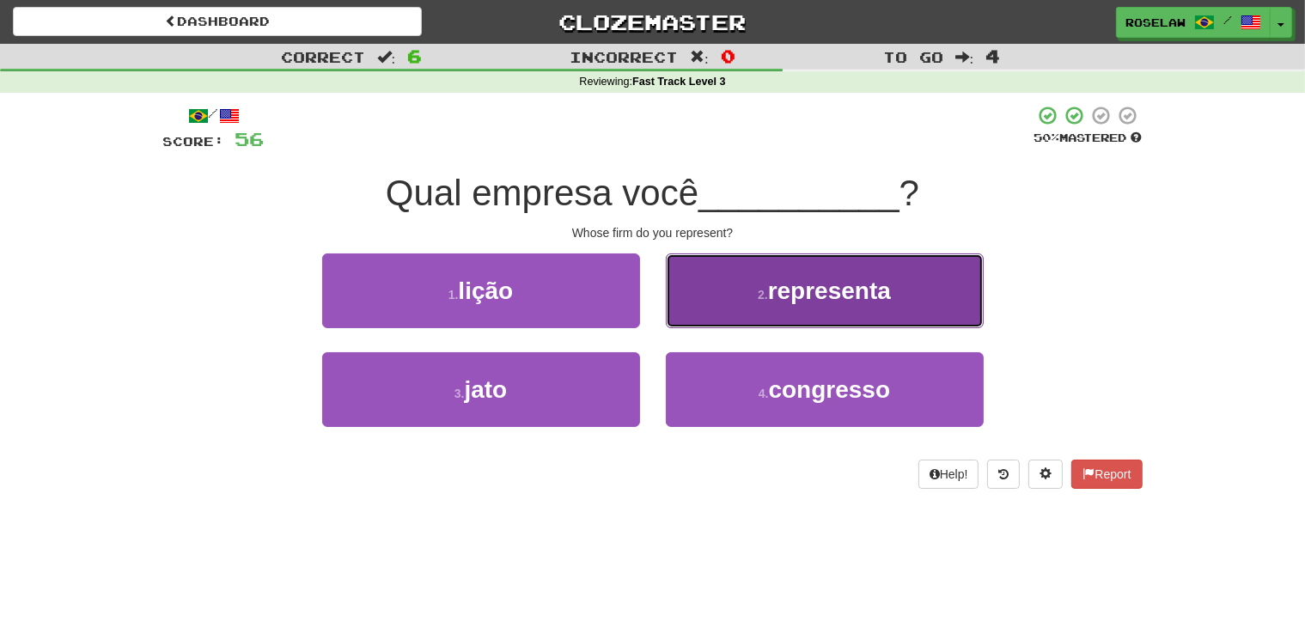
click at [750, 287] on button "2 . representa" at bounding box center [825, 290] width 318 height 75
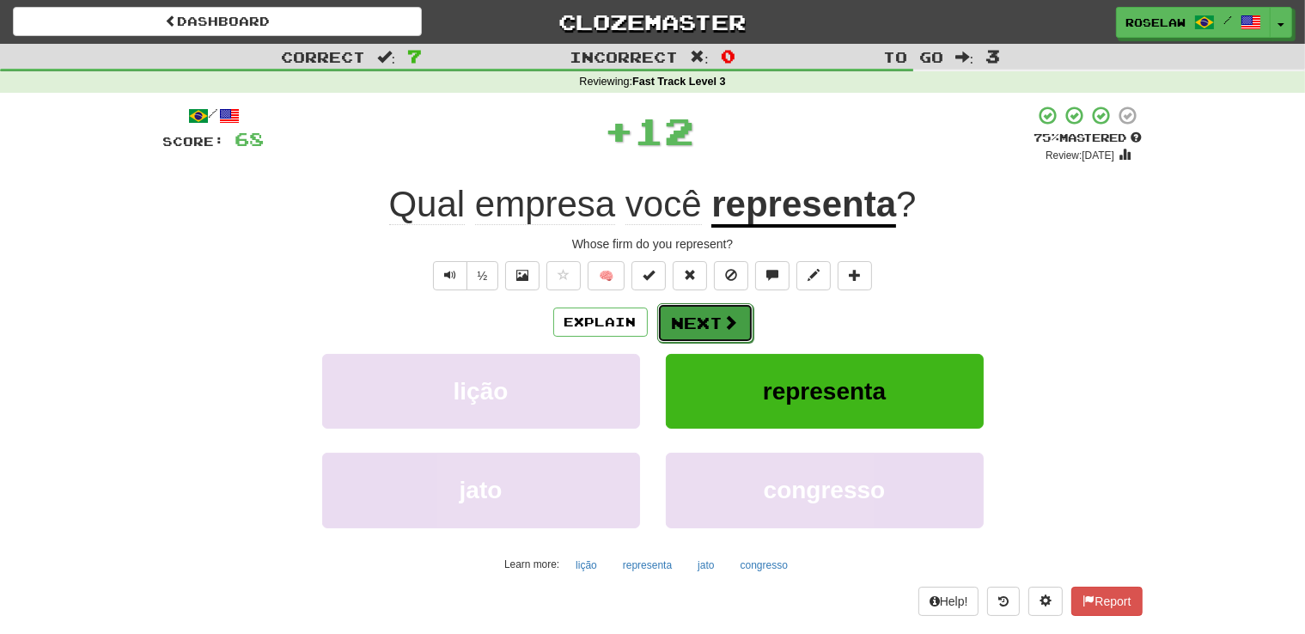
click at [707, 324] on button "Next" at bounding box center [705, 323] width 96 height 40
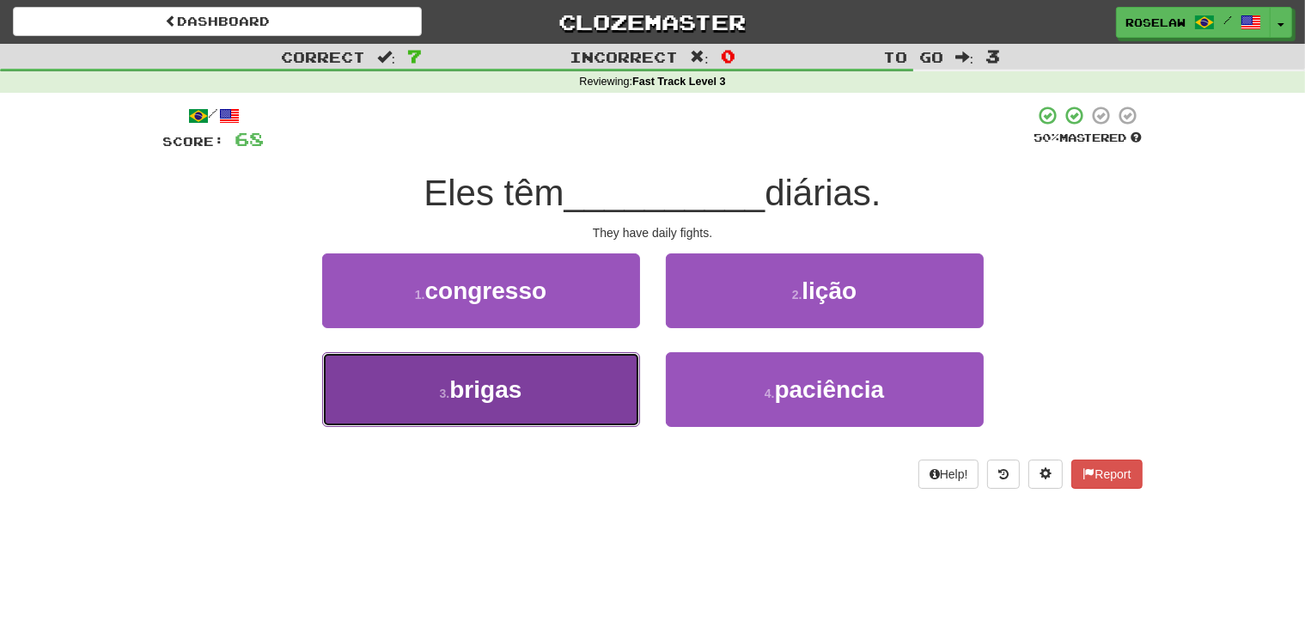
click at [562, 416] on button "3 . brigas" at bounding box center [481, 389] width 318 height 75
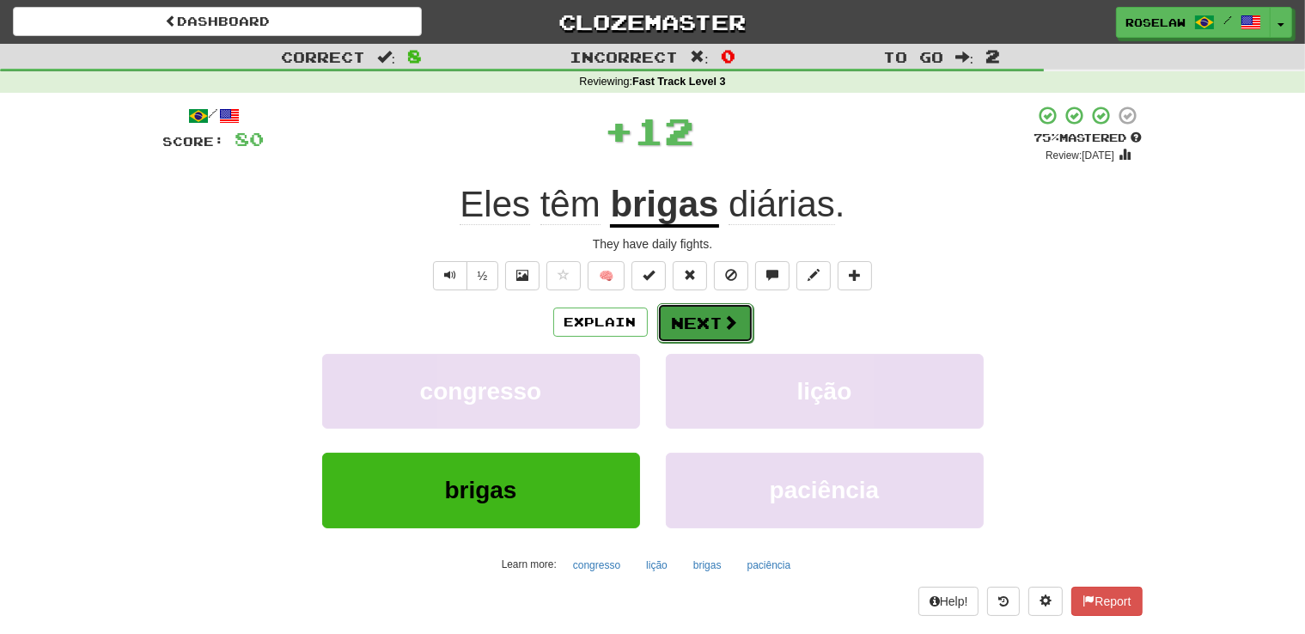
click at [688, 318] on button "Next" at bounding box center [705, 323] width 96 height 40
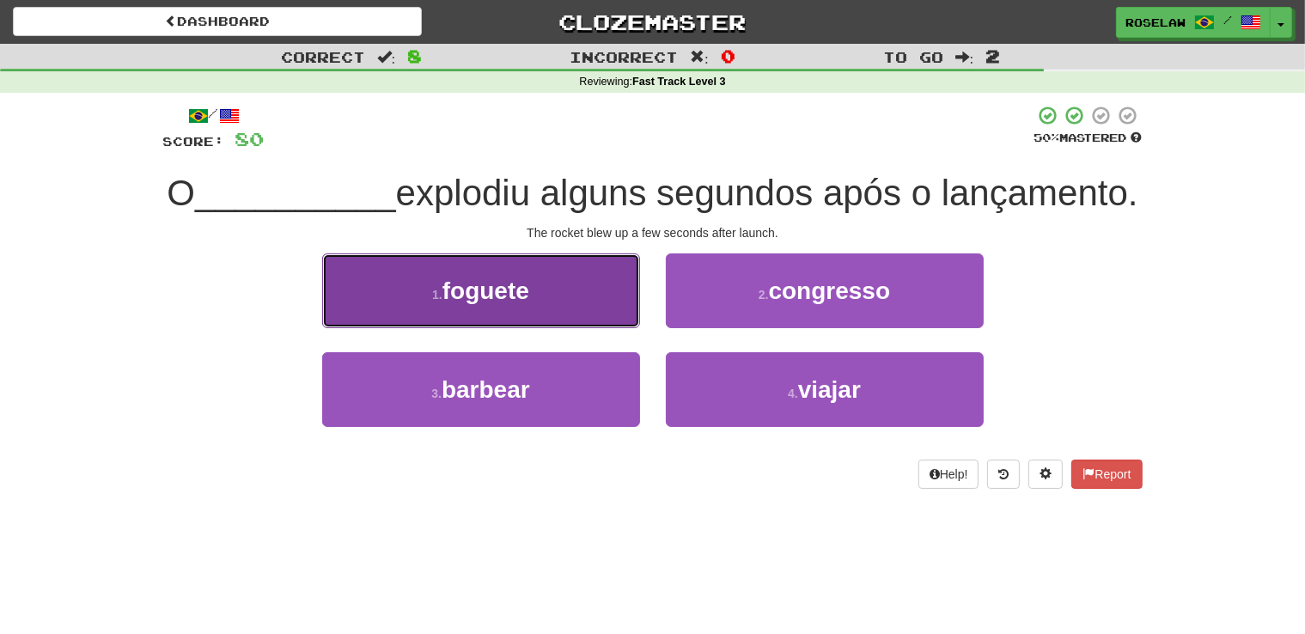
click at [577, 328] on button "1 . foguete" at bounding box center [481, 290] width 318 height 75
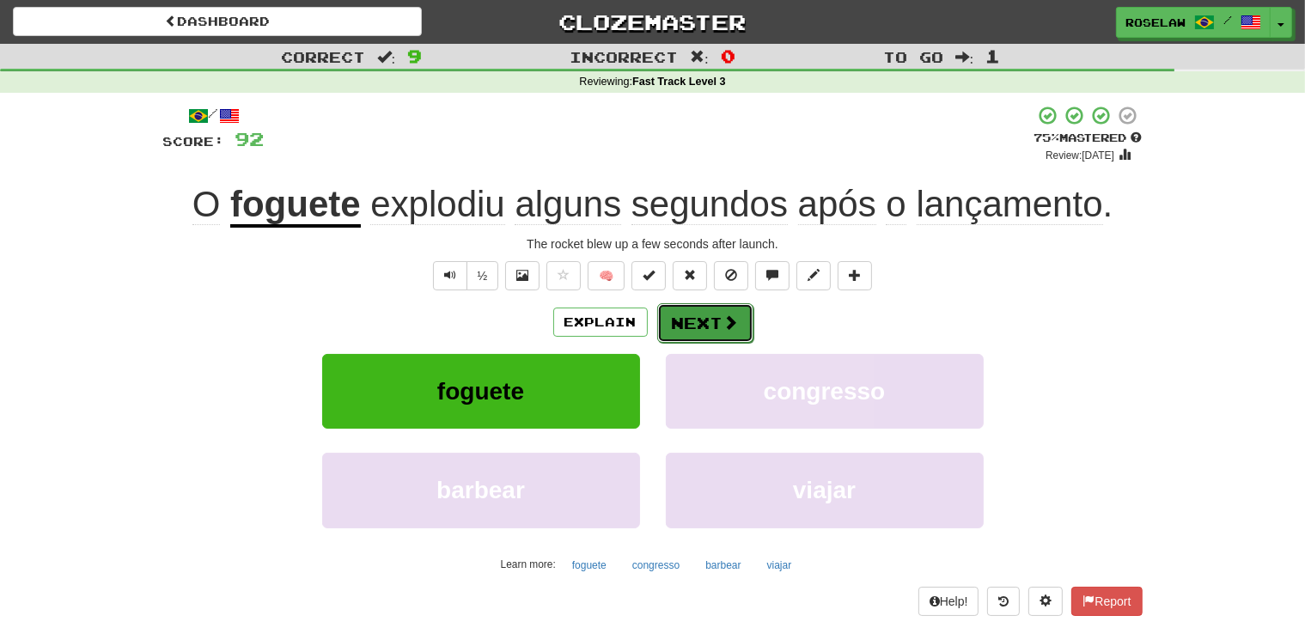
click at [692, 326] on button "Next" at bounding box center [705, 323] width 96 height 40
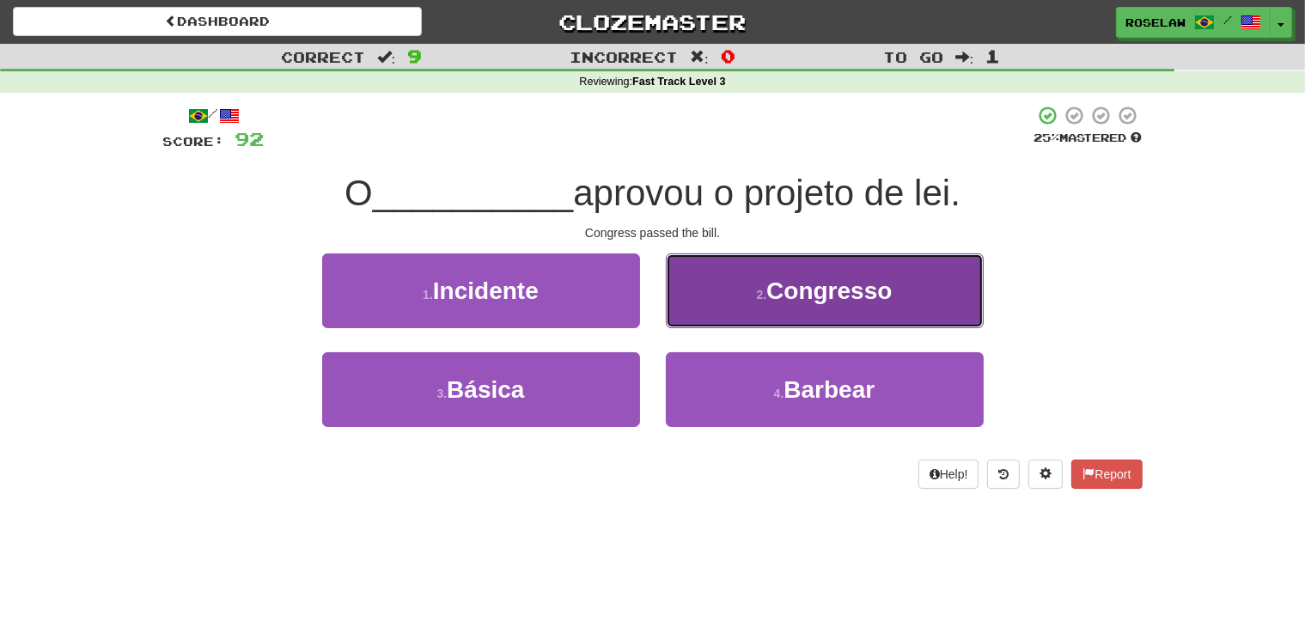
click at [728, 312] on button "2 . Congresso" at bounding box center [825, 290] width 318 height 75
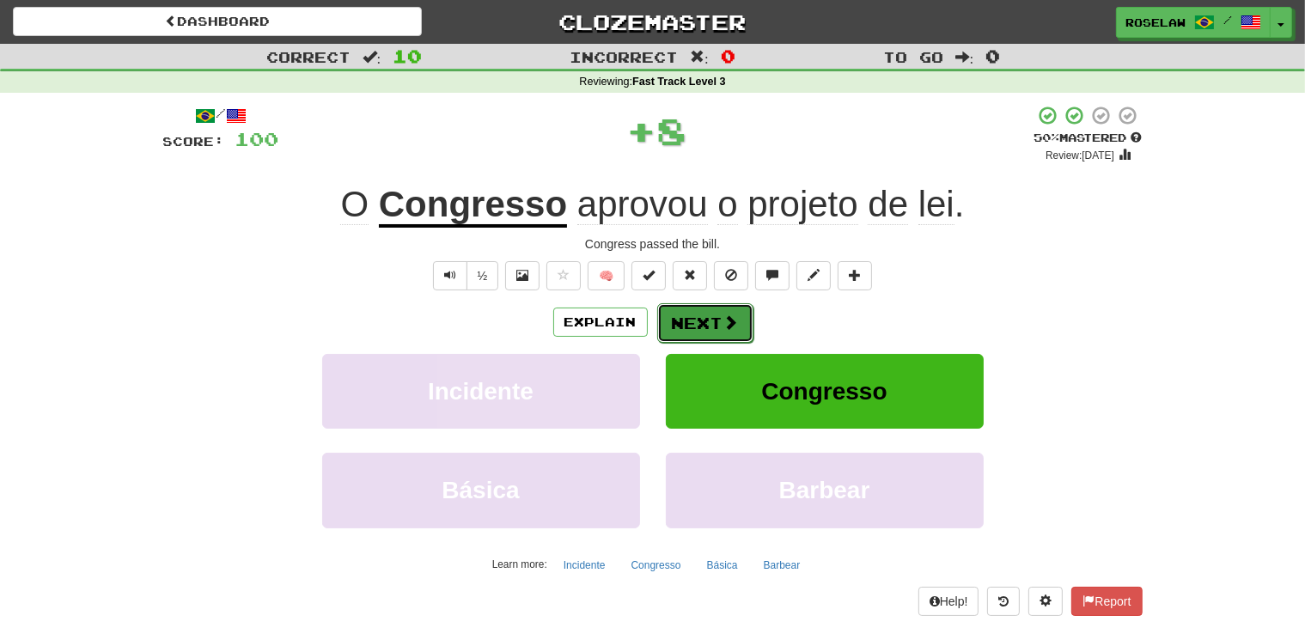
click at [692, 326] on button "Next" at bounding box center [705, 323] width 96 height 40
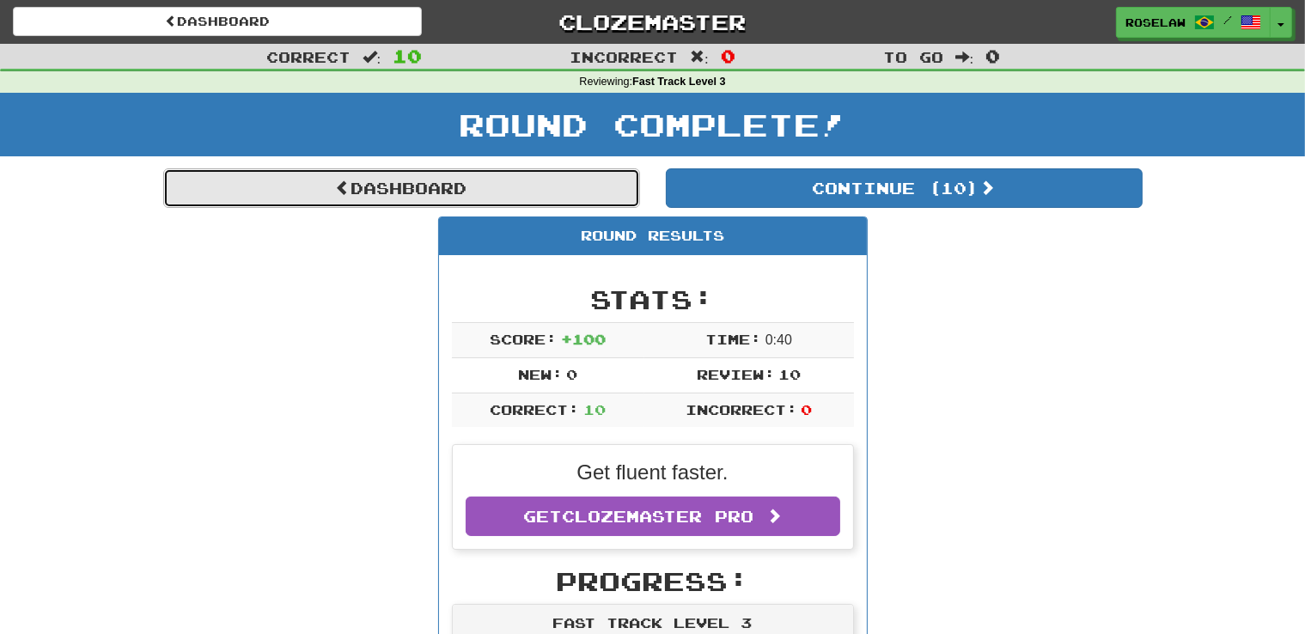
click at [503, 185] on link "Dashboard" at bounding box center [401, 188] width 477 height 40
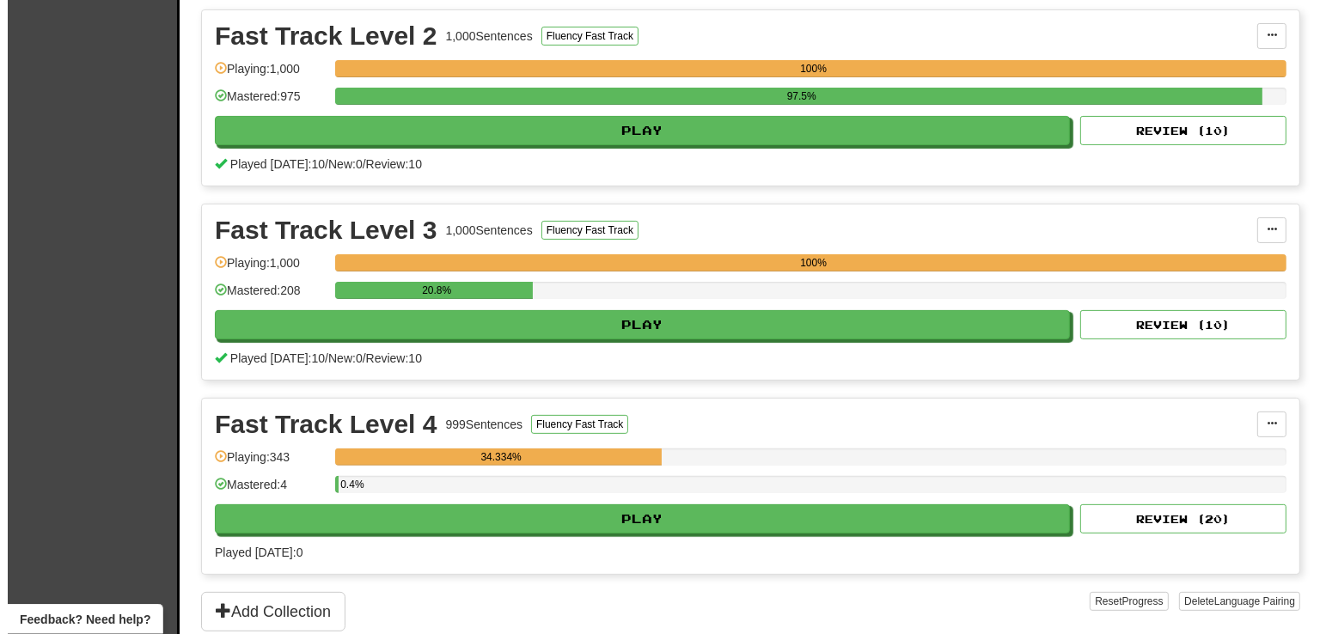
scroll to position [424, 0]
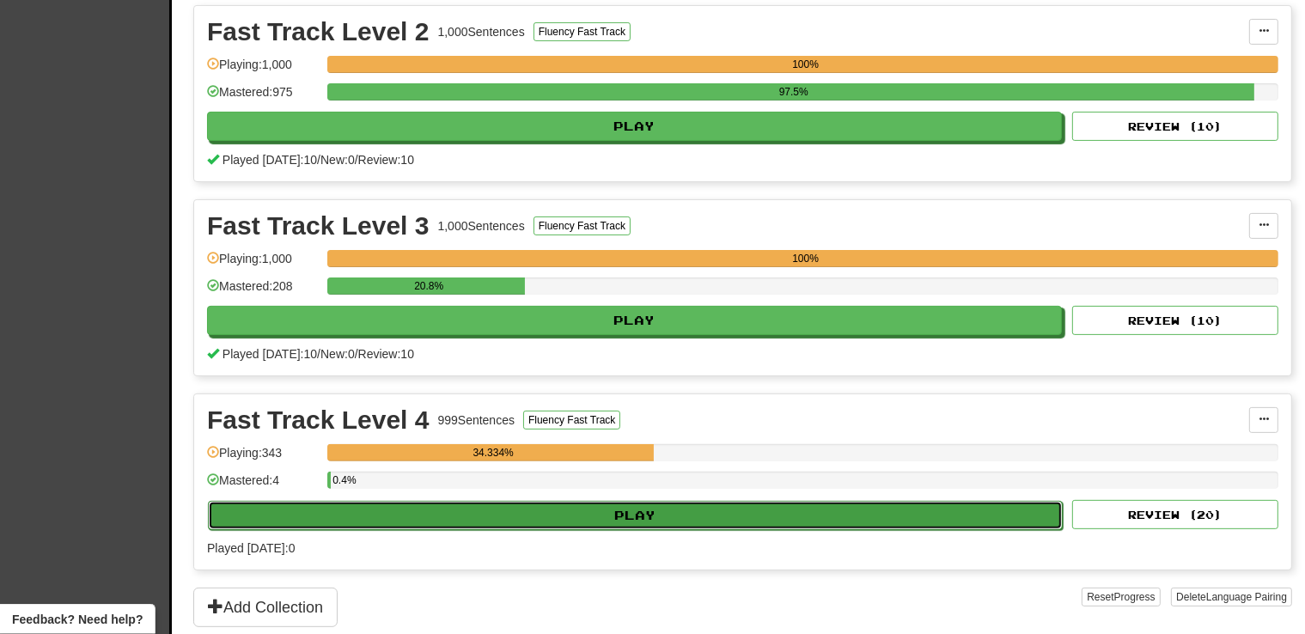
click at [459, 509] on button "Play" at bounding box center [635, 515] width 855 height 29
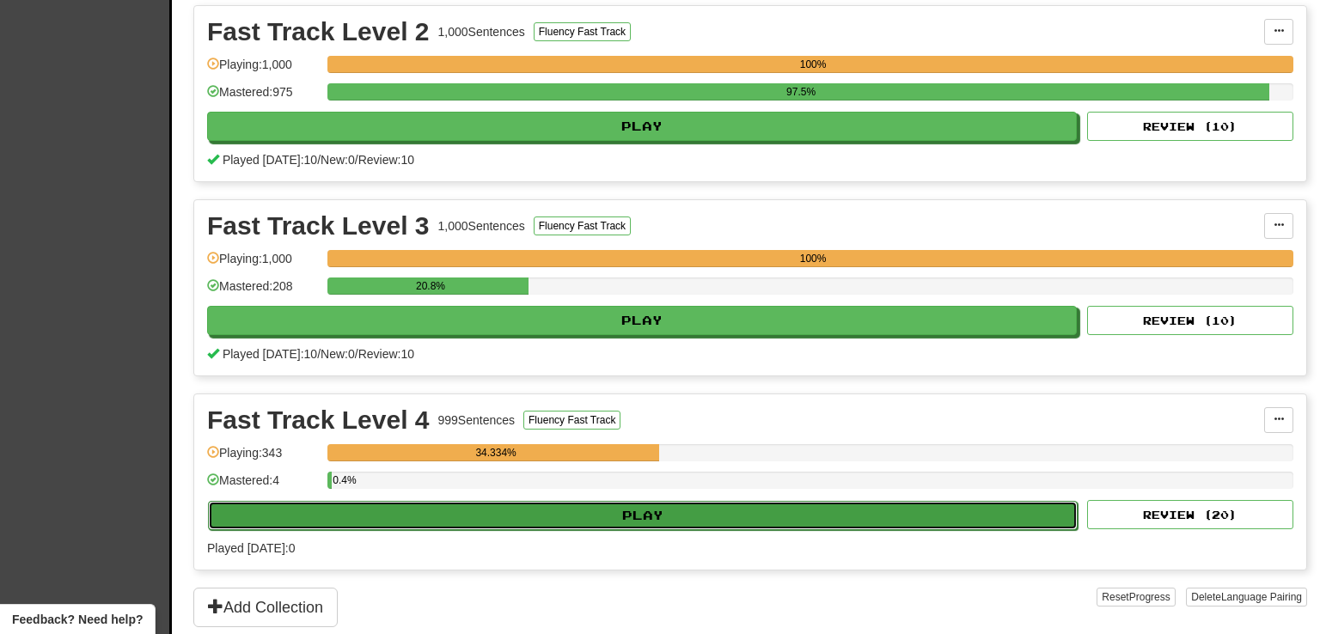
select select "**"
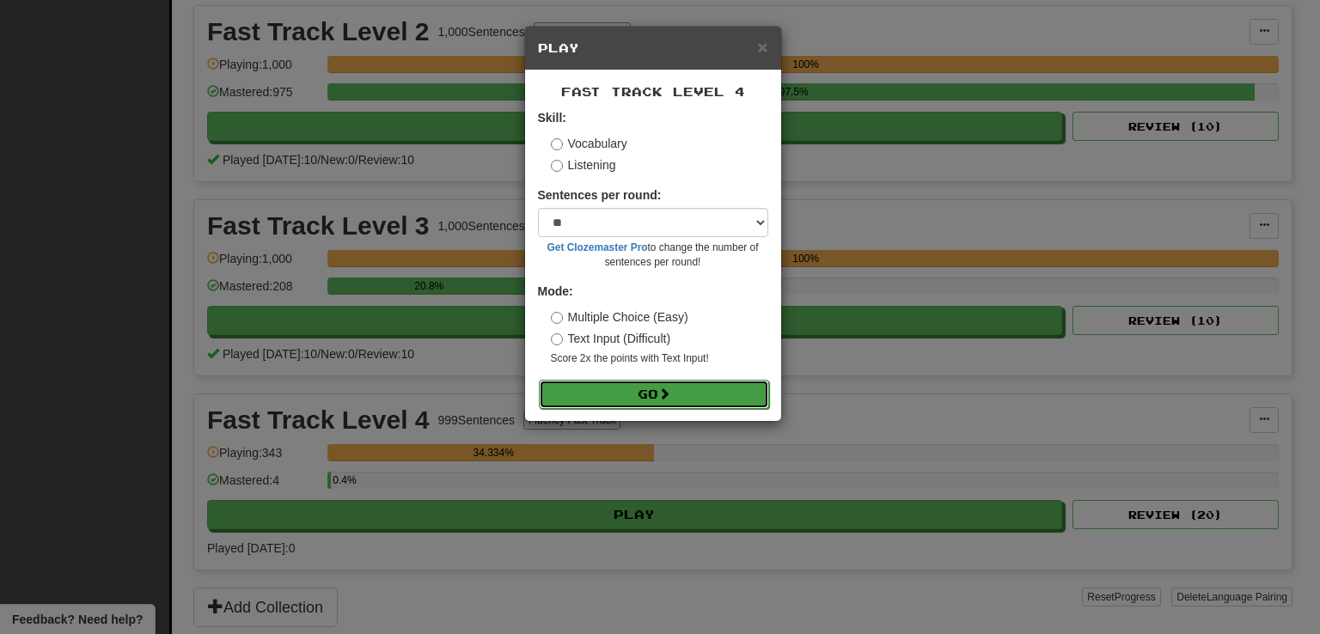
click at [572, 387] on button "Go" at bounding box center [654, 394] width 230 height 29
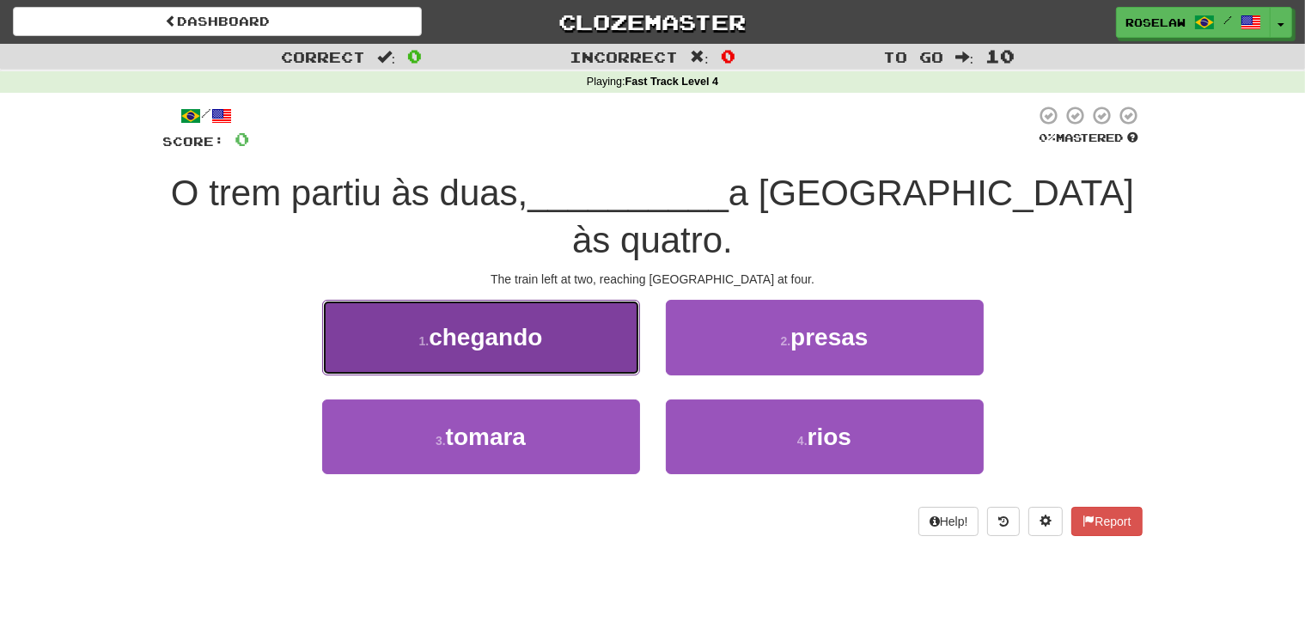
click at [576, 304] on button "1 . chegando" at bounding box center [481, 337] width 318 height 75
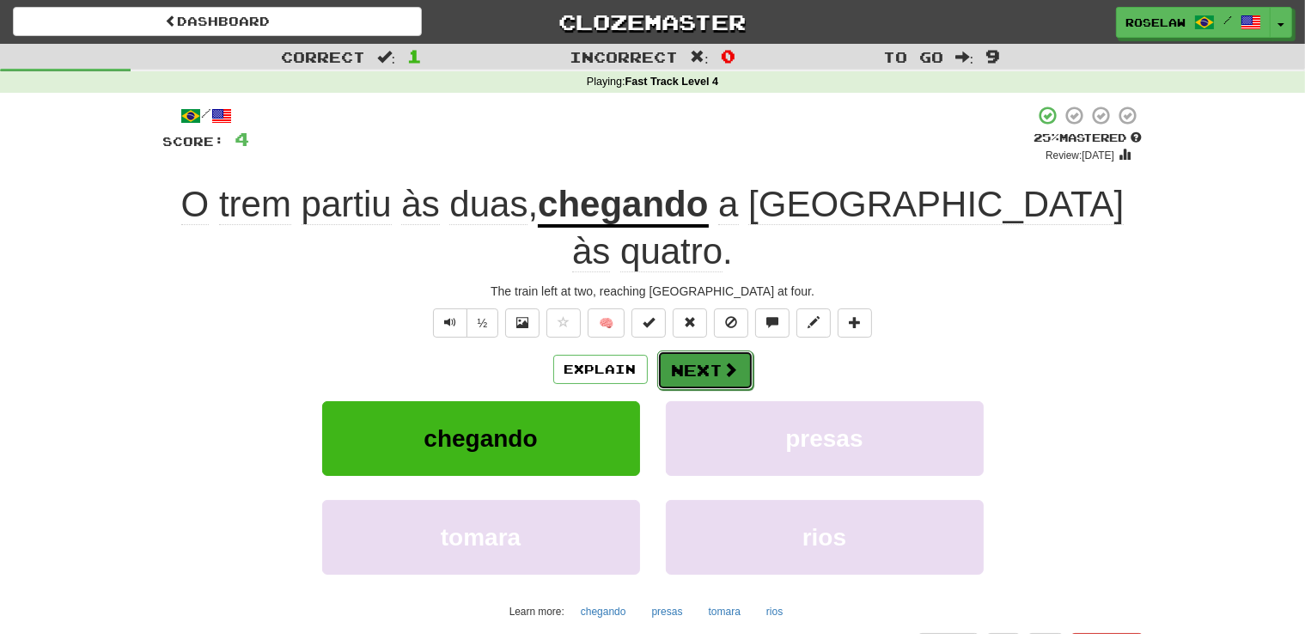
click at [692, 351] on button "Next" at bounding box center [705, 371] width 96 height 40
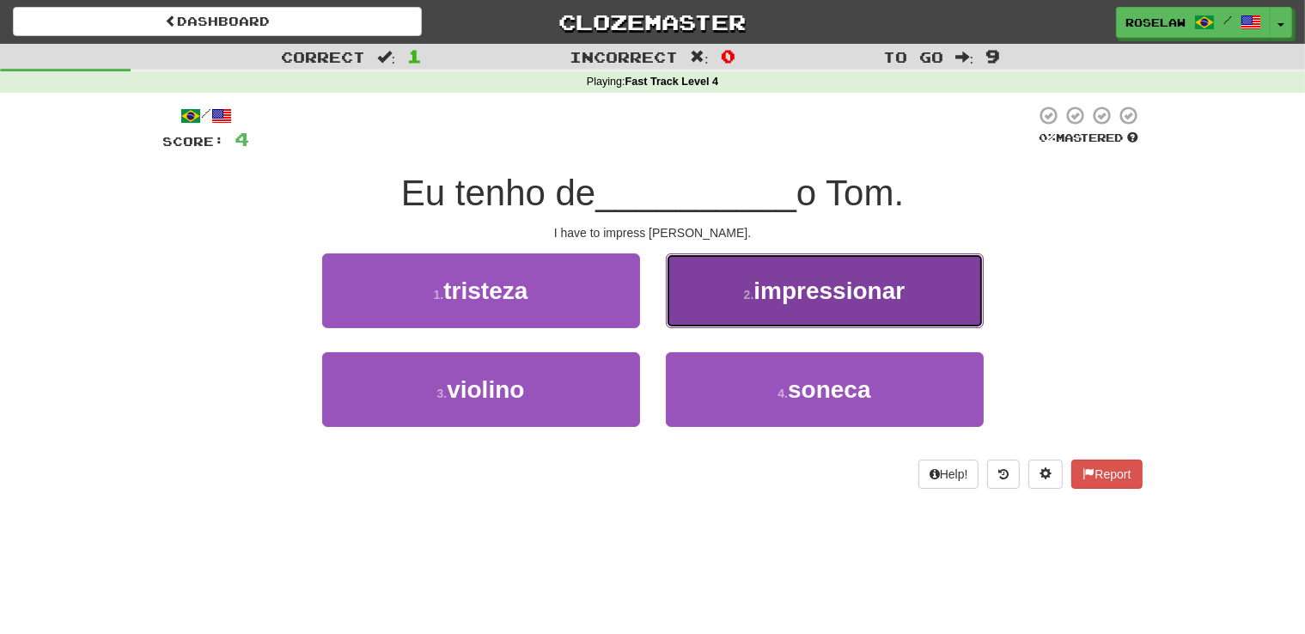
click at [701, 315] on button "2 . impressionar" at bounding box center [825, 290] width 318 height 75
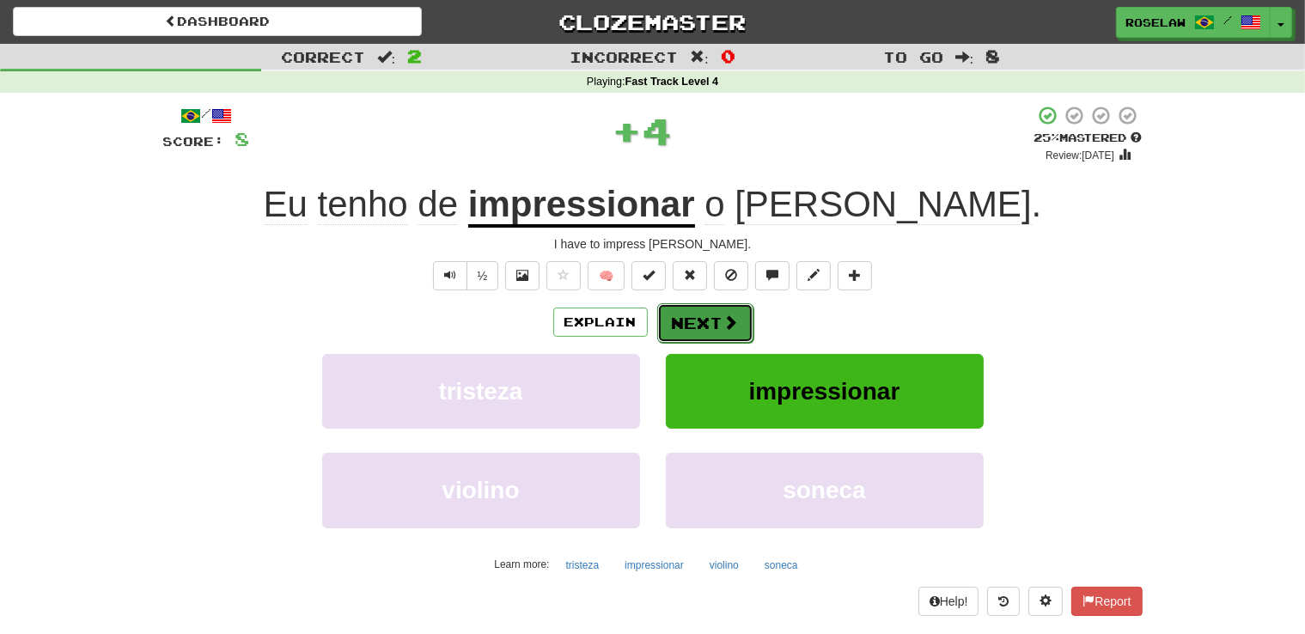
click at [686, 324] on button "Next" at bounding box center [705, 323] width 96 height 40
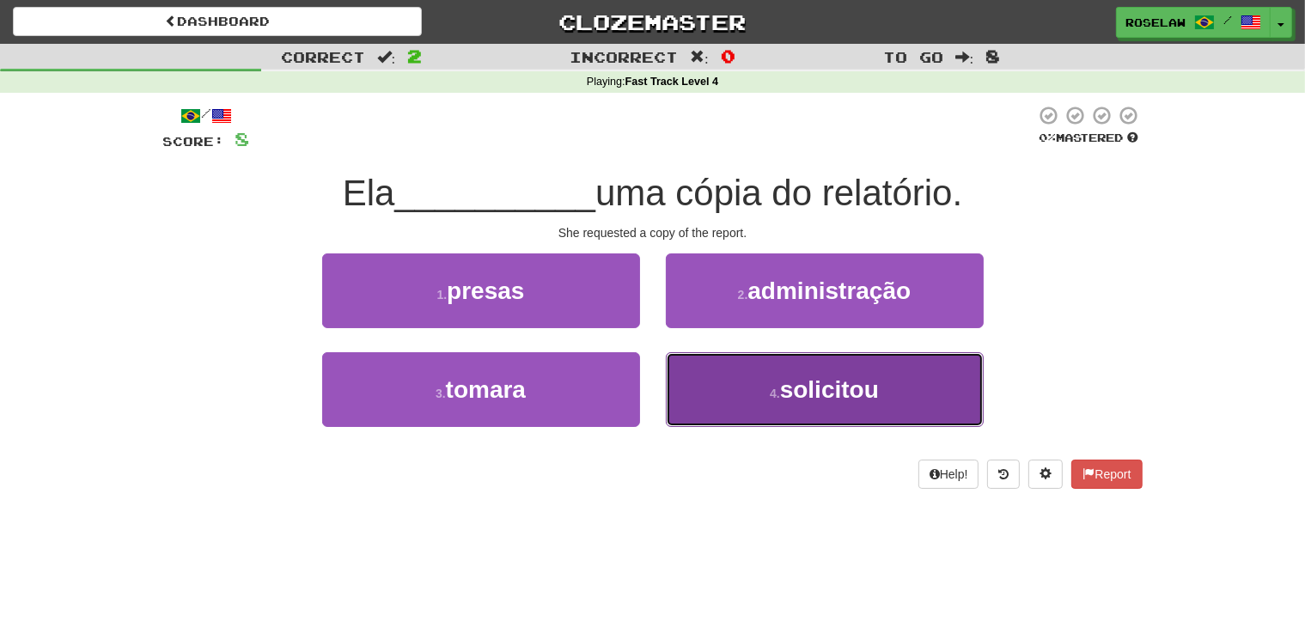
click at [729, 413] on button "4 . solicitou" at bounding box center [825, 389] width 318 height 75
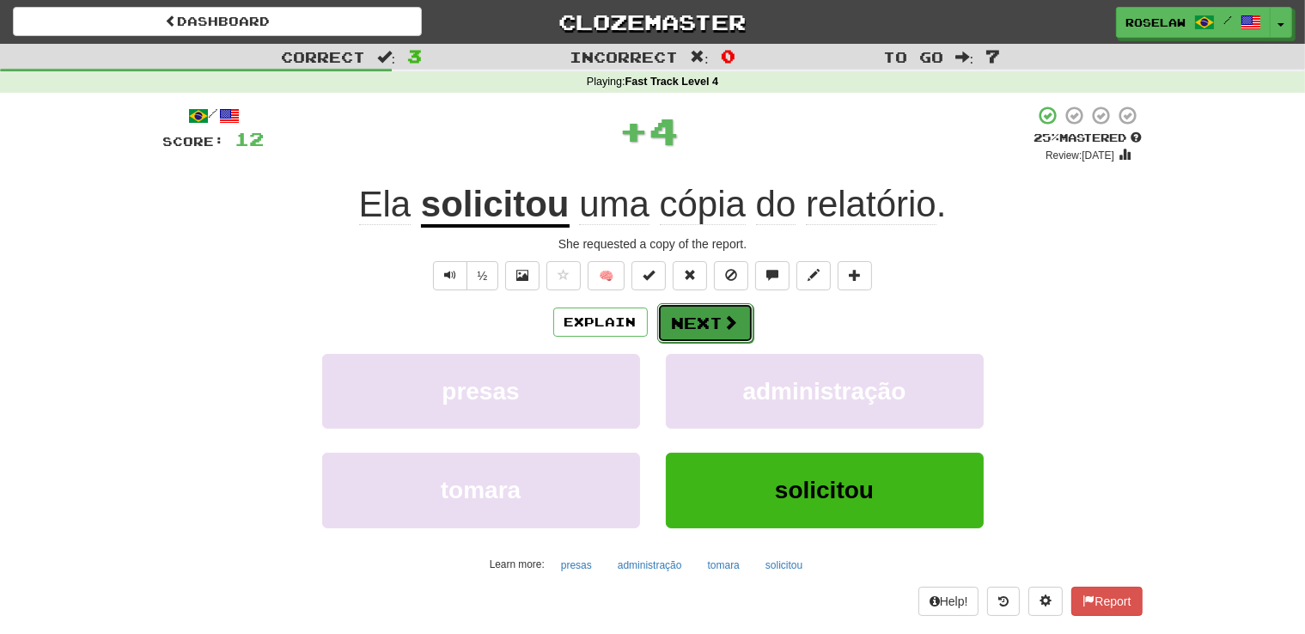
click at [685, 318] on button "Next" at bounding box center [705, 323] width 96 height 40
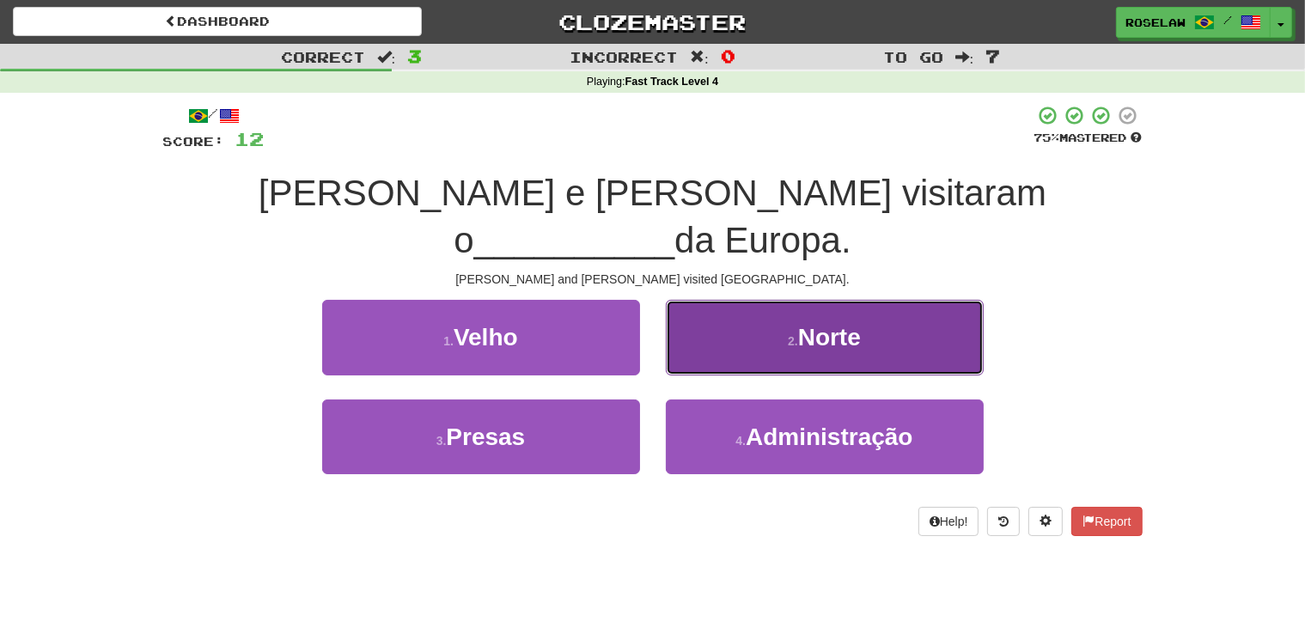
click at [723, 305] on button "2 . Norte" at bounding box center [825, 337] width 318 height 75
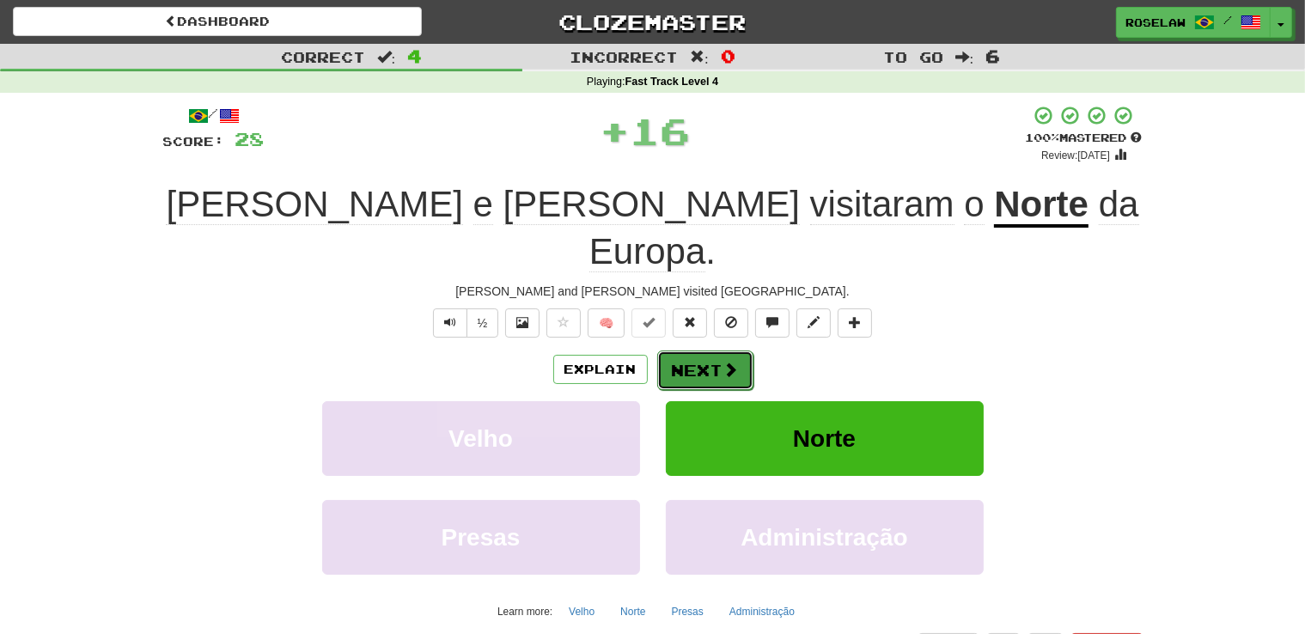
click at [679, 351] on button "Next" at bounding box center [705, 371] width 96 height 40
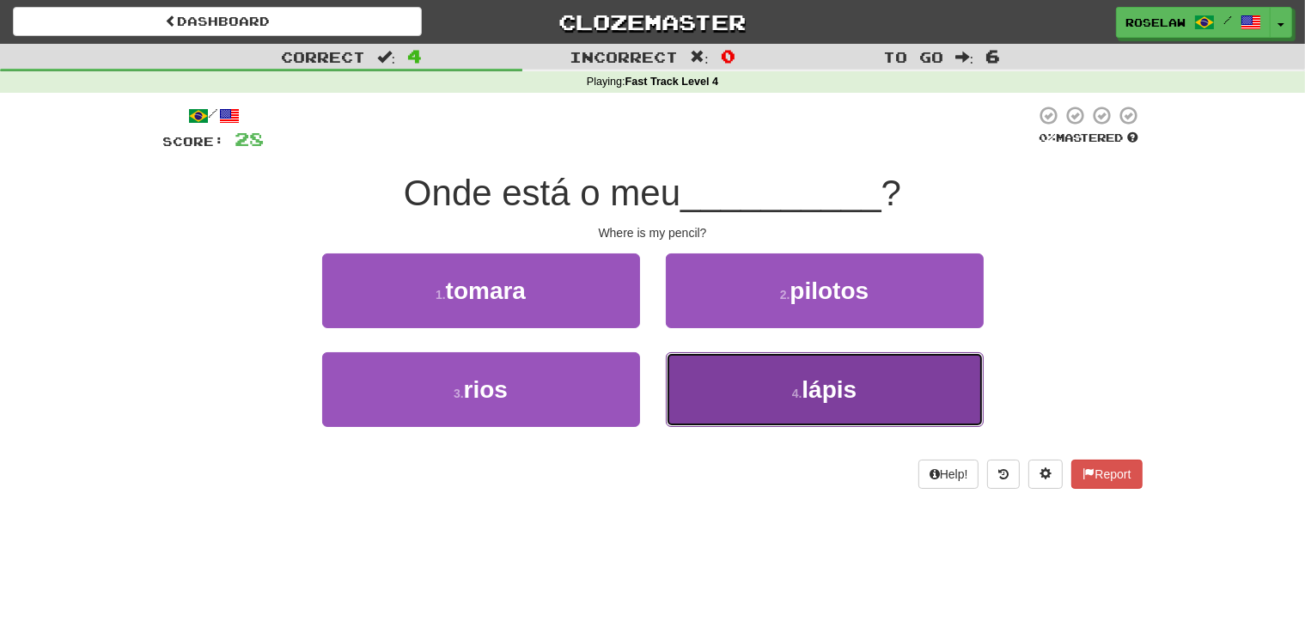
click at [732, 406] on button "4 . lápis" at bounding box center [825, 389] width 318 height 75
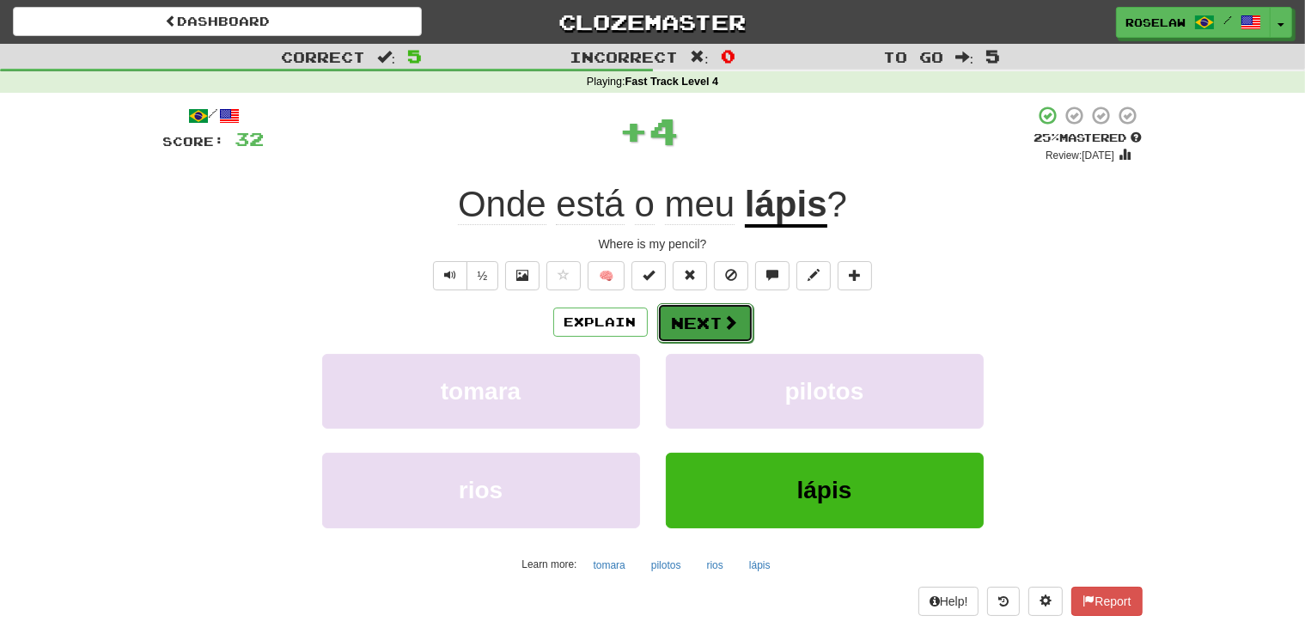
click at [699, 317] on button "Next" at bounding box center [705, 323] width 96 height 40
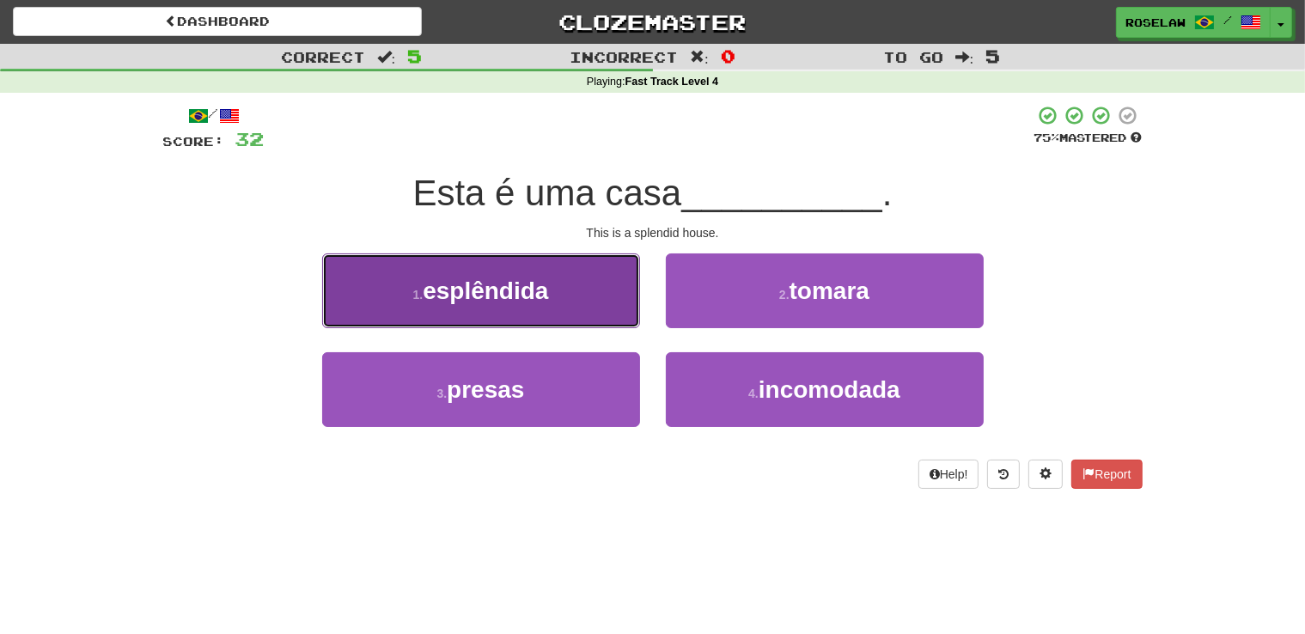
click at [585, 290] on button "1 . esplêndida" at bounding box center [481, 290] width 318 height 75
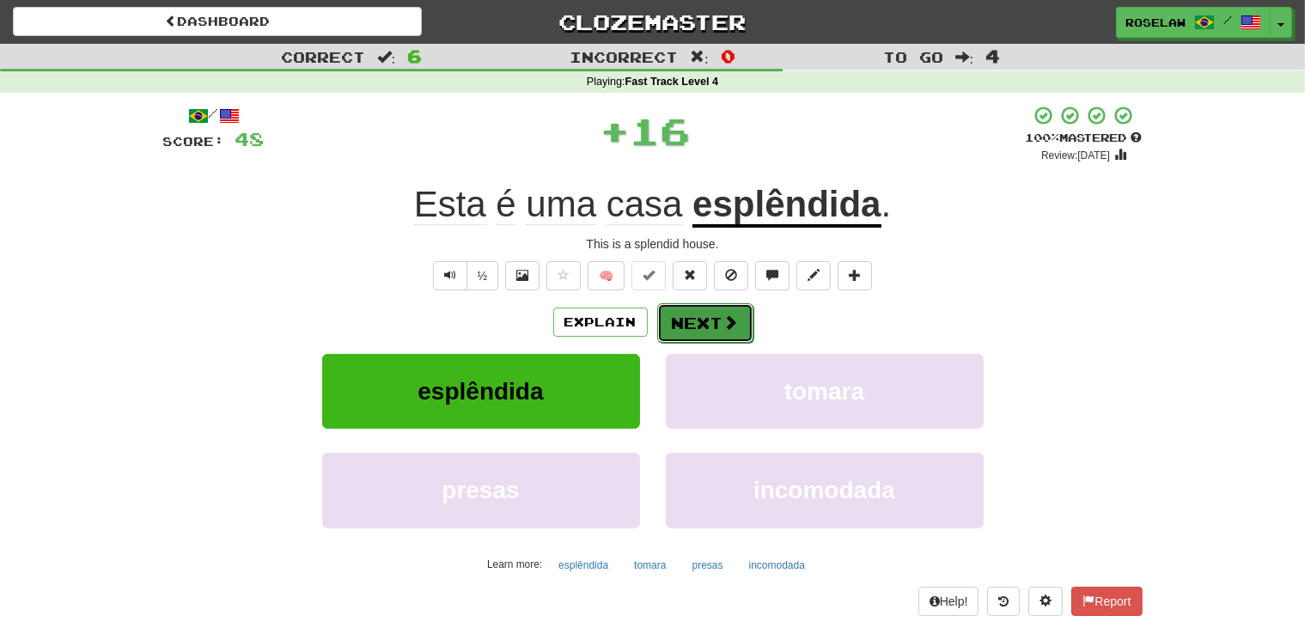
click at [683, 318] on button "Next" at bounding box center [705, 323] width 96 height 40
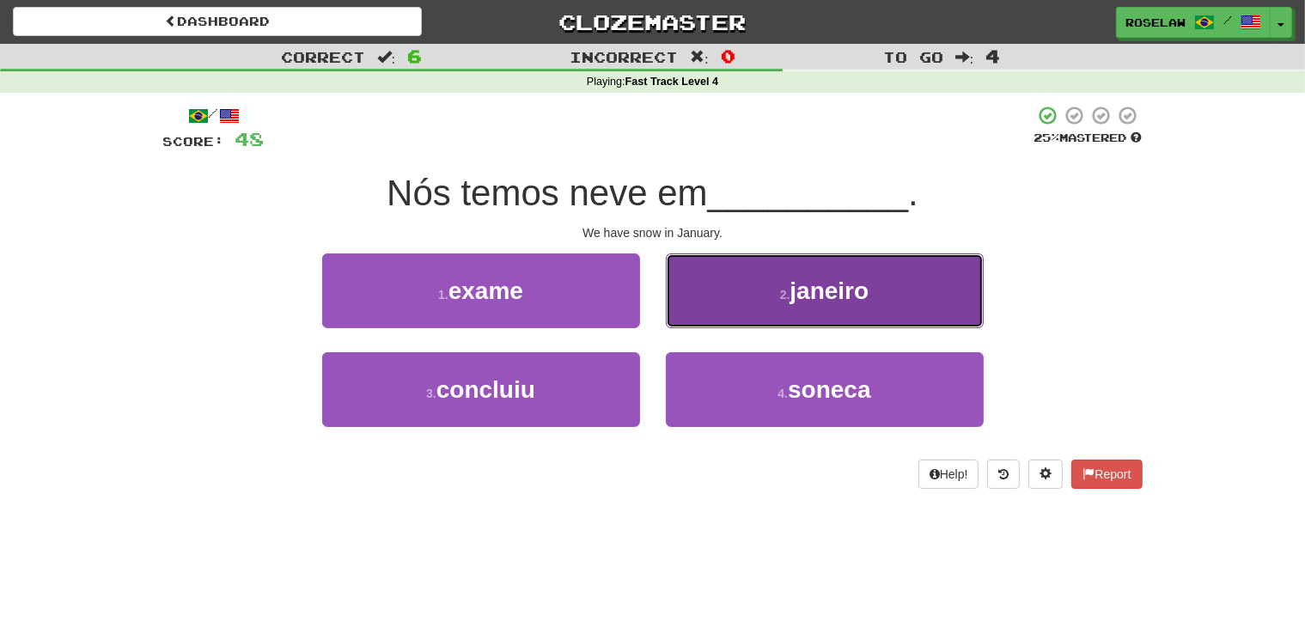
click at [738, 301] on button "2 . janeiro" at bounding box center [825, 290] width 318 height 75
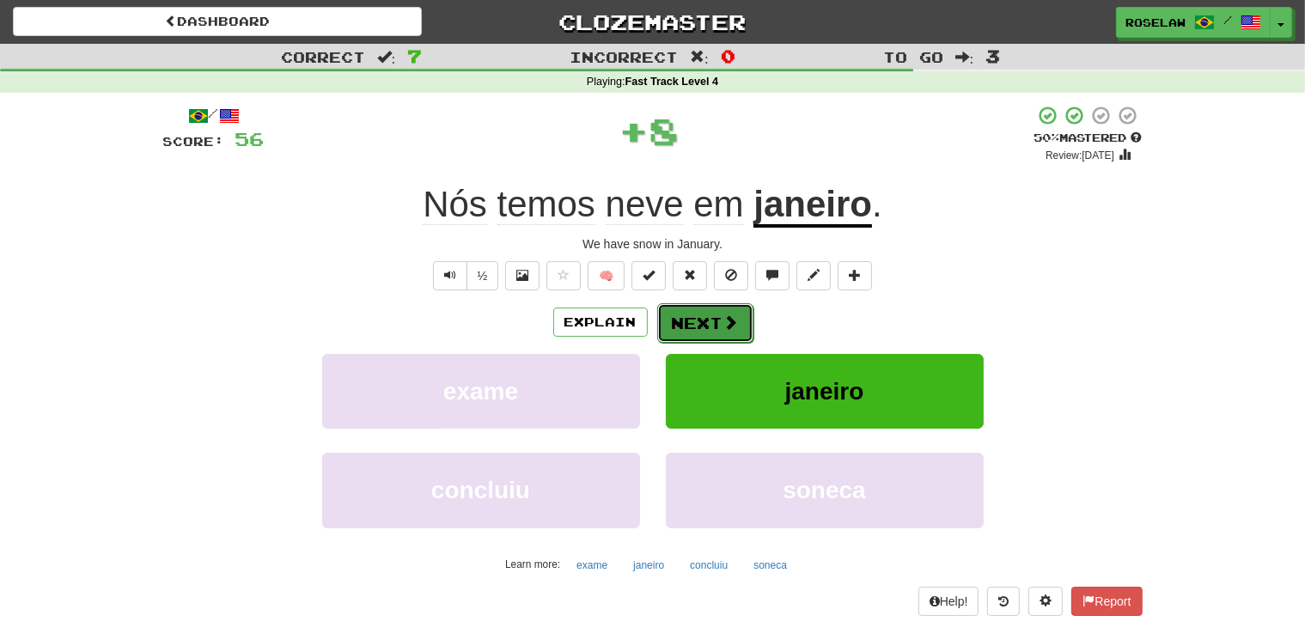
click at [698, 319] on button "Next" at bounding box center [705, 323] width 96 height 40
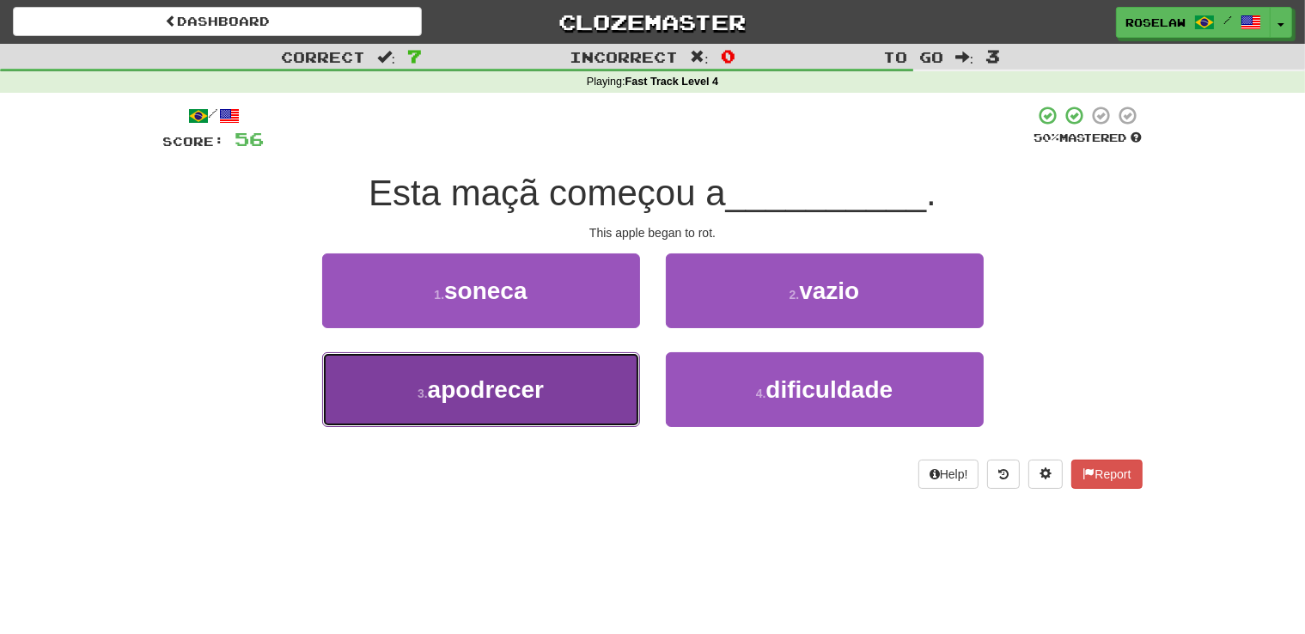
click at [559, 400] on button "3 . apodrecer" at bounding box center [481, 389] width 318 height 75
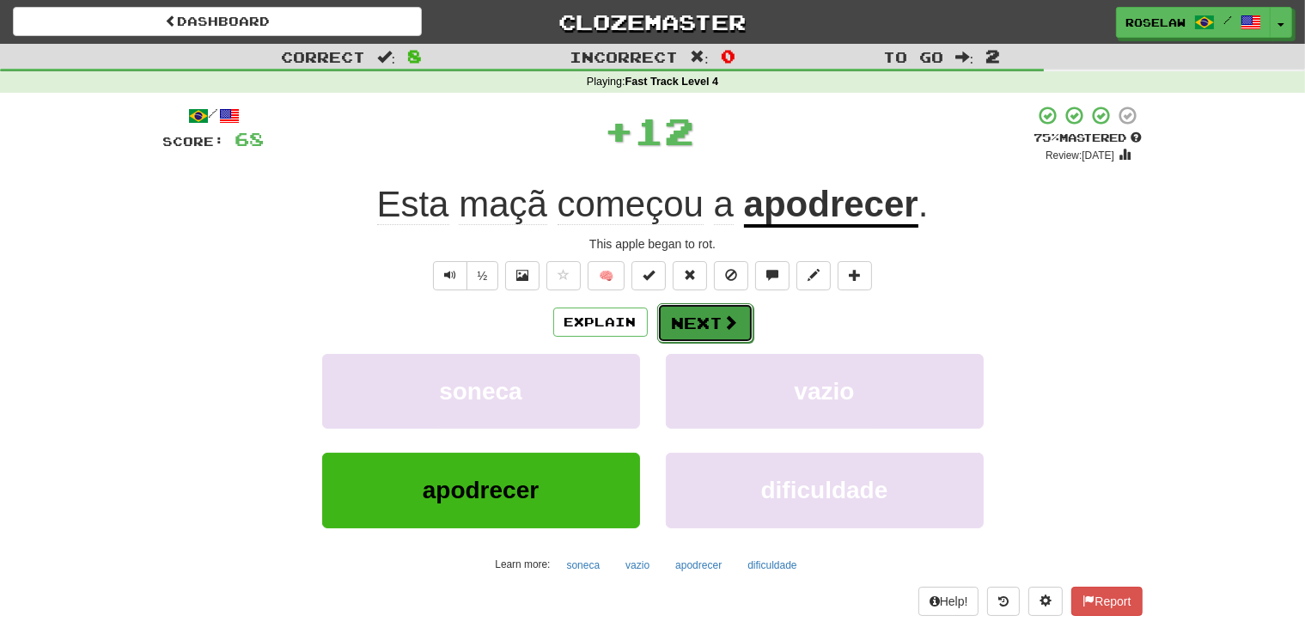
click at [680, 314] on button "Next" at bounding box center [705, 323] width 96 height 40
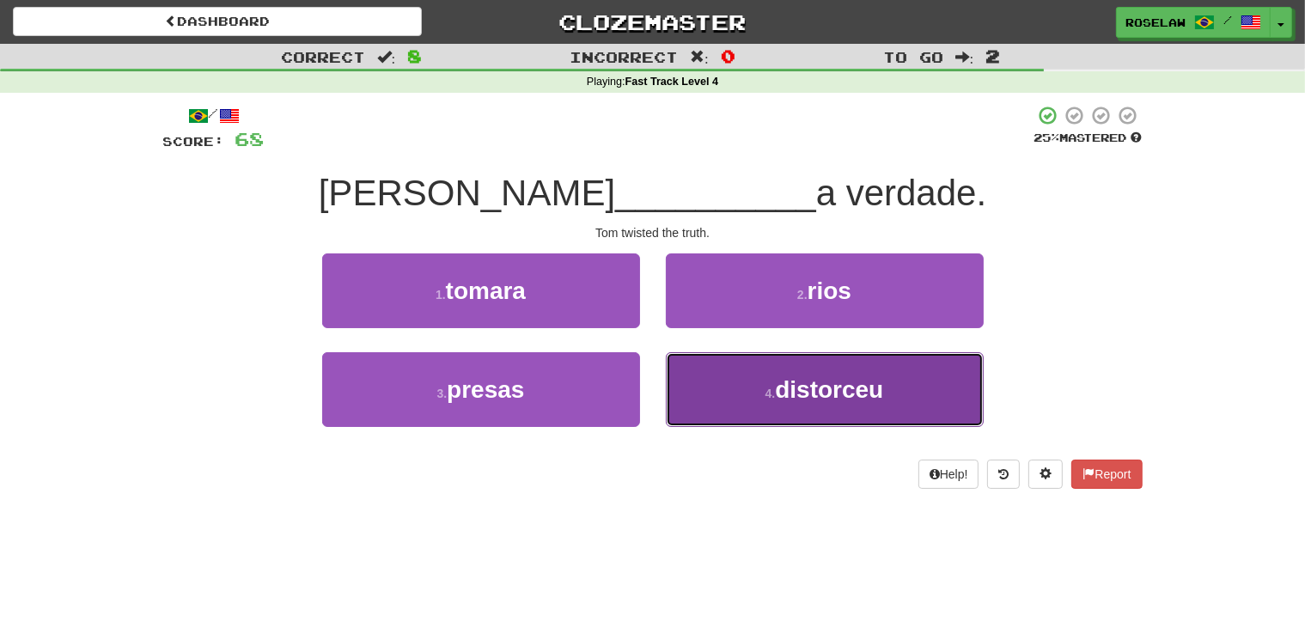
click at [750, 401] on button "4 . distorceu" at bounding box center [825, 389] width 318 height 75
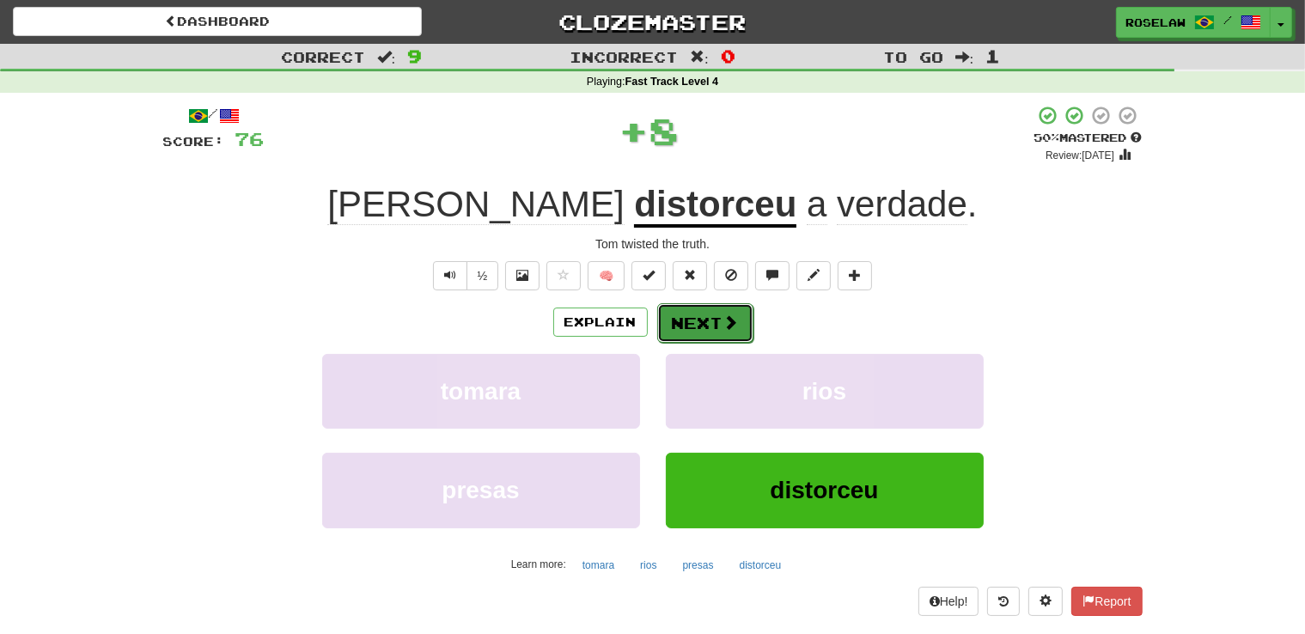
click at [687, 328] on button "Next" at bounding box center [705, 323] width 96 height 40
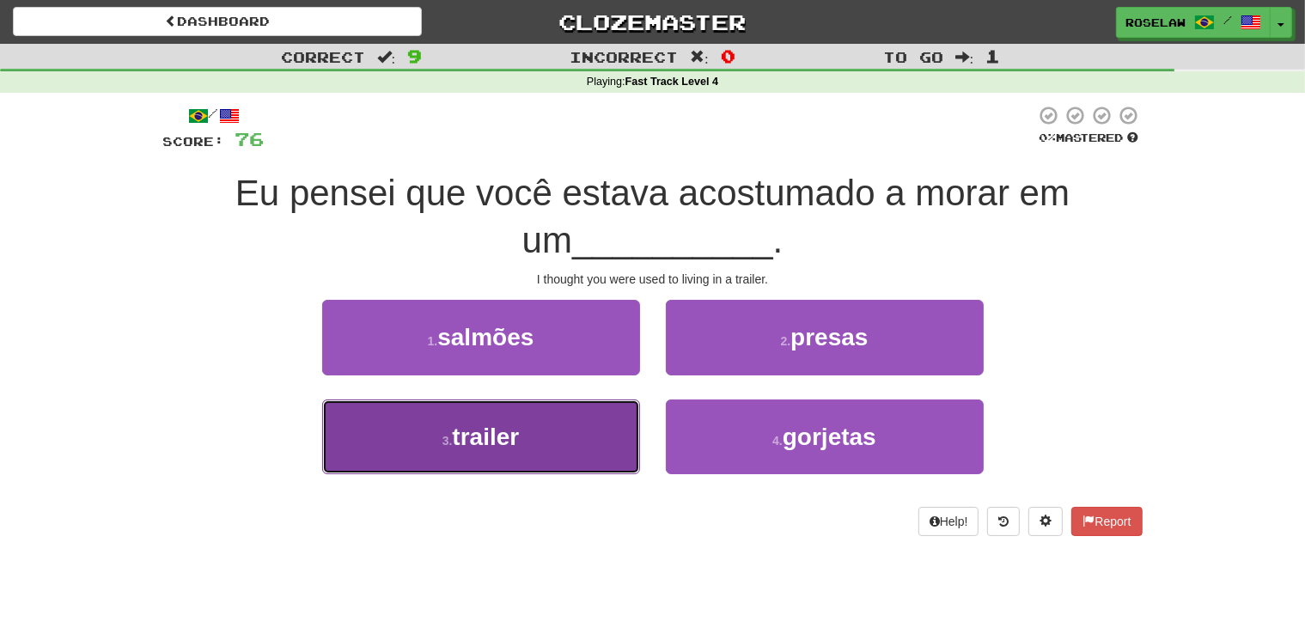
click at [525, 454] on button "3 . trailer" at bounding box center [481, 437] width 318 height 75
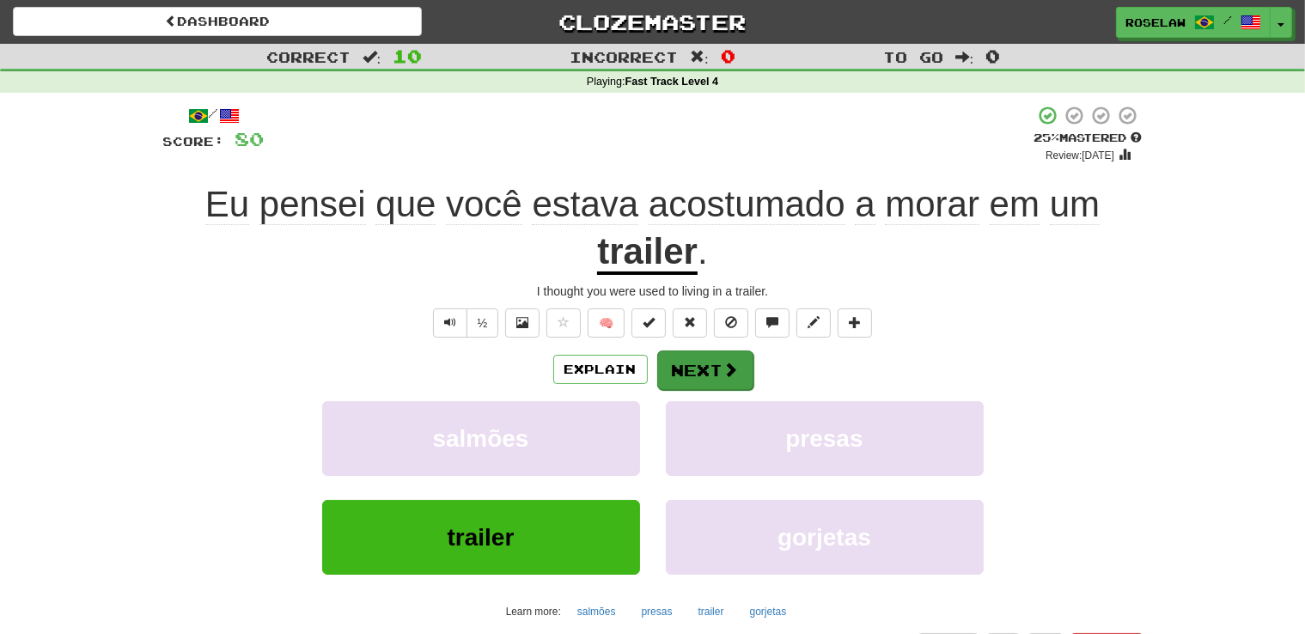
click at [692, 373] on button "Next" at bounding box center [705, 371] width 96 height 40
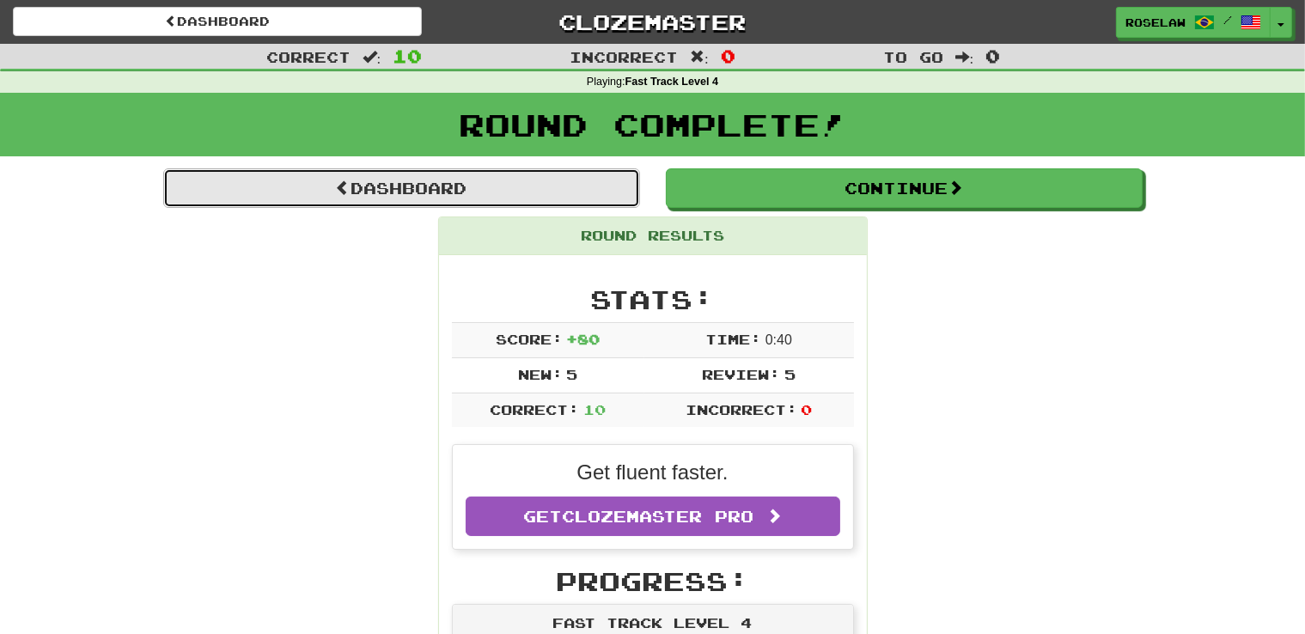
click at [454, 180] on link "Dashboard" at bounding box center [401, 188] width 477 height 40
